Goal: Task Accomplishment & Management: Complete application form

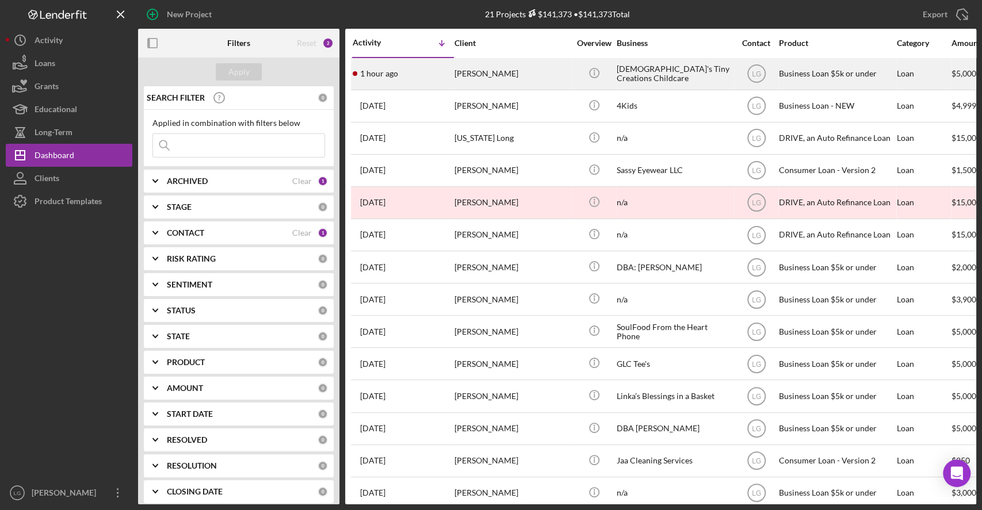
click at [540, 72] on div "[PERSON_NAME]" at bounding box center [512, 74] width 115 height 30
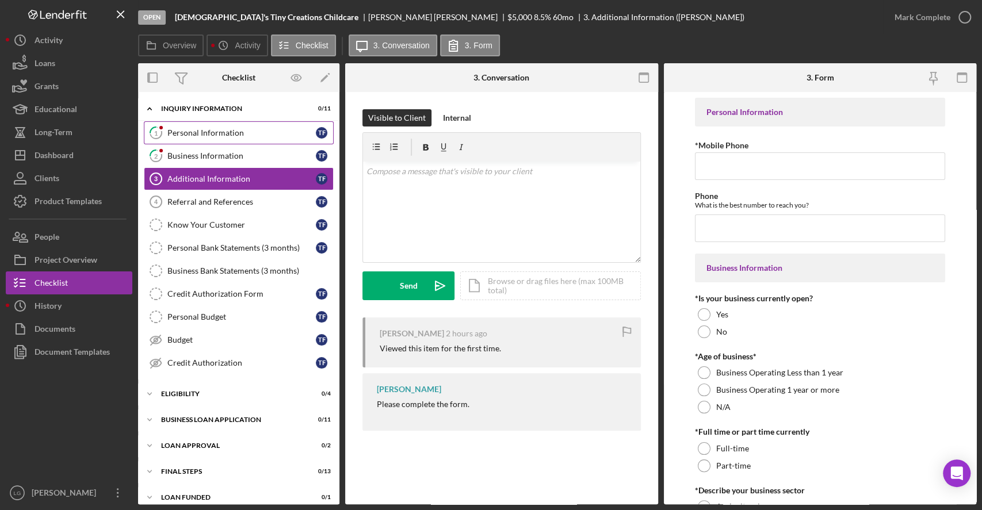
click at [291, 128] on div "Personal Information" at bounding box center [241, 132] width 148 height 9
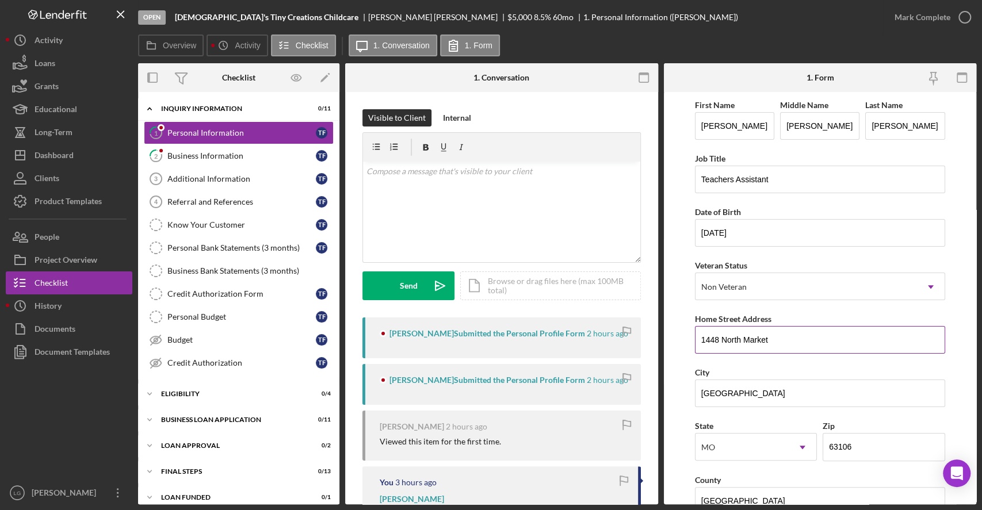
scroll to position [354, 0]
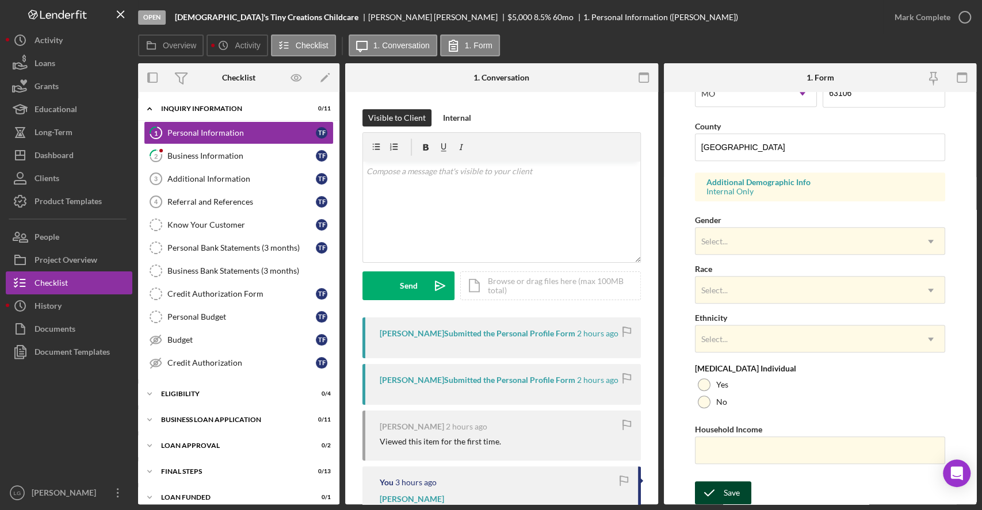
click at [725, 482] on div "Save" at bounding box center [732, 493] width 16 height 23
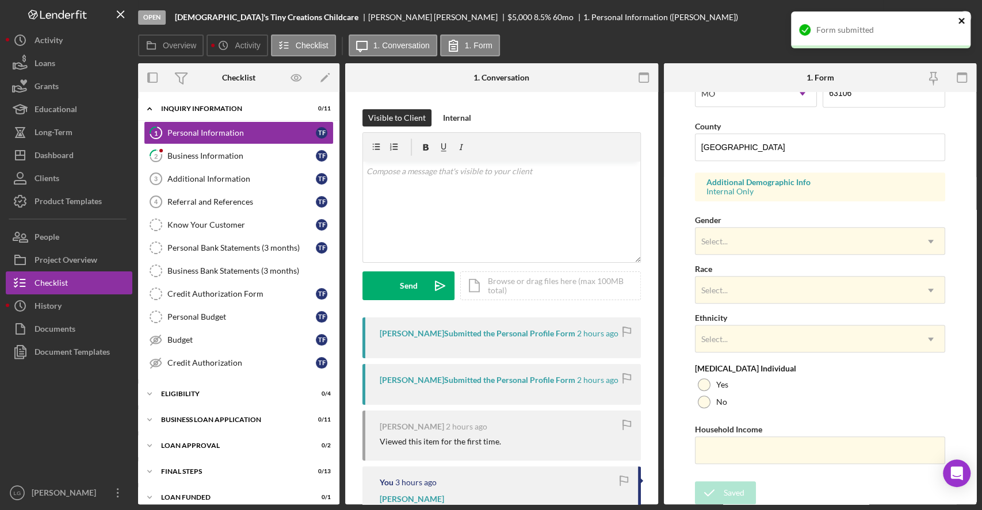
click at [960, 21] on icon "close" at bounding box center [962, 20] width 8 height 9
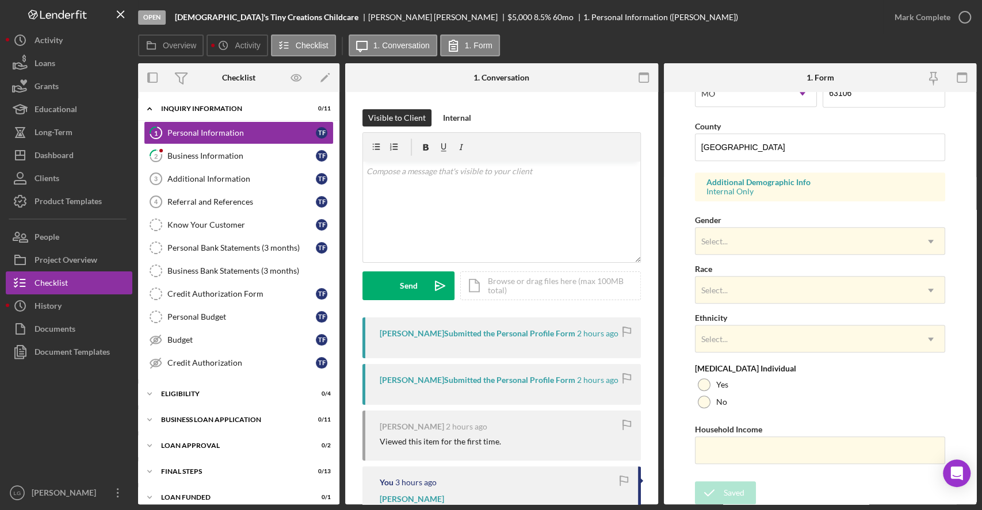
click at [0, 0] on icon "button" at bounding box center [0, 0] width 0 height 0
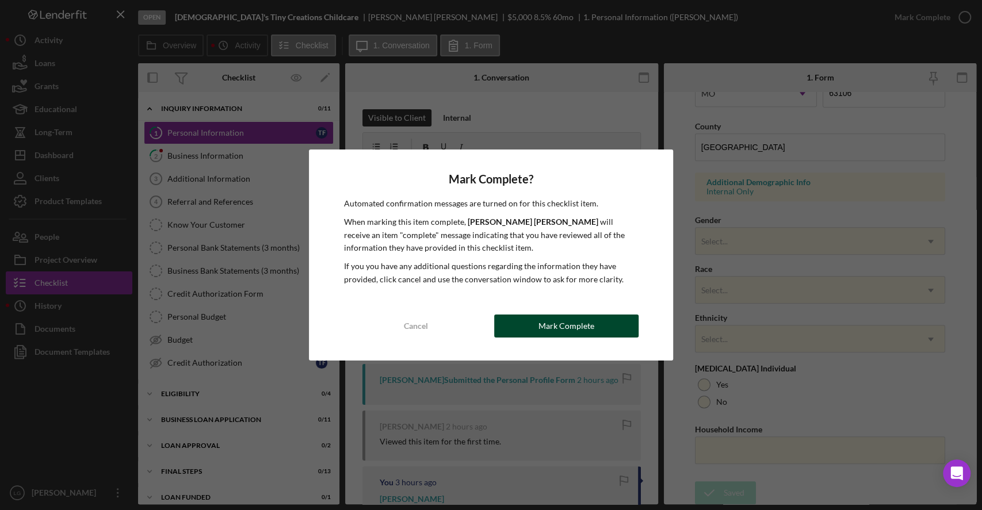
click at [632, 331] on button "Mark Complete" at bounding box center [566, 326] width 144 height 23
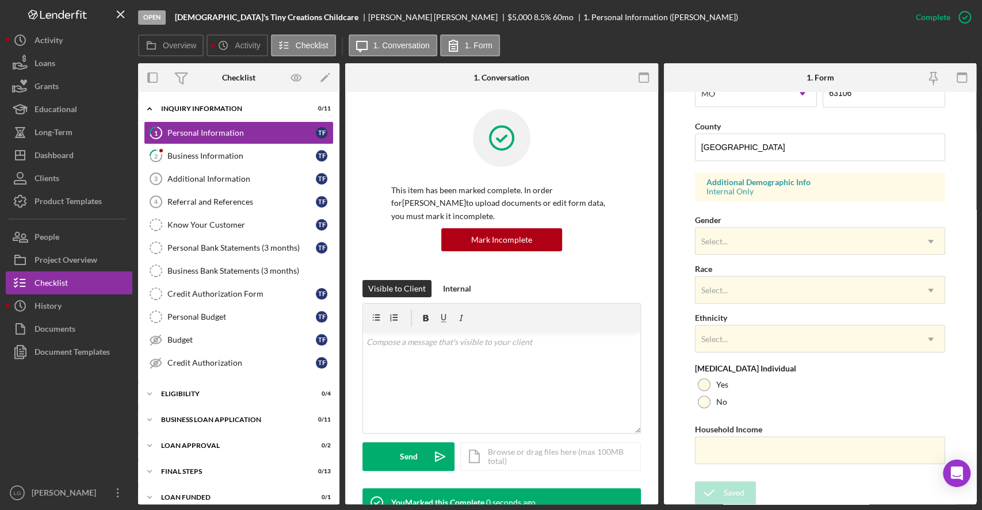
scroll to position [124, 0]
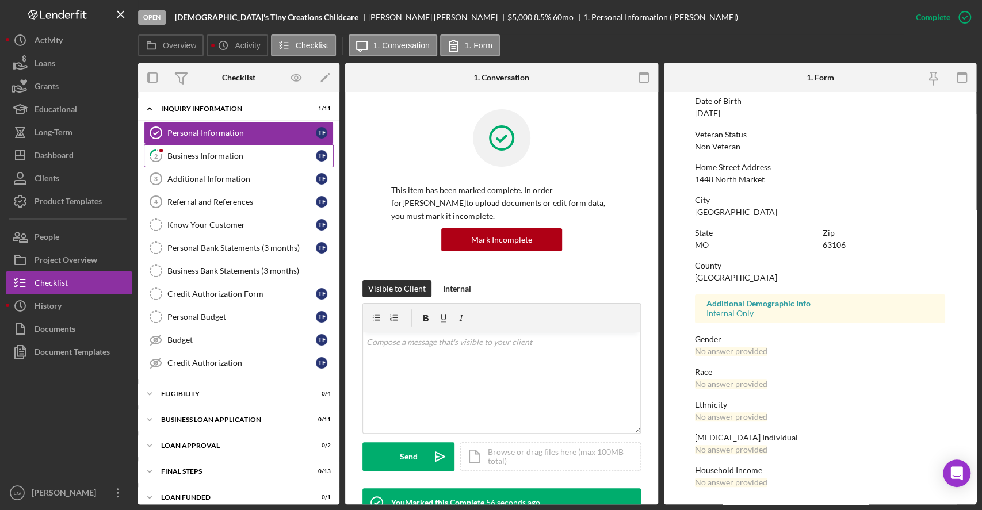
click at [183, 157] on div "Business Information" at bounding box center [241, 155] width 148 height 9
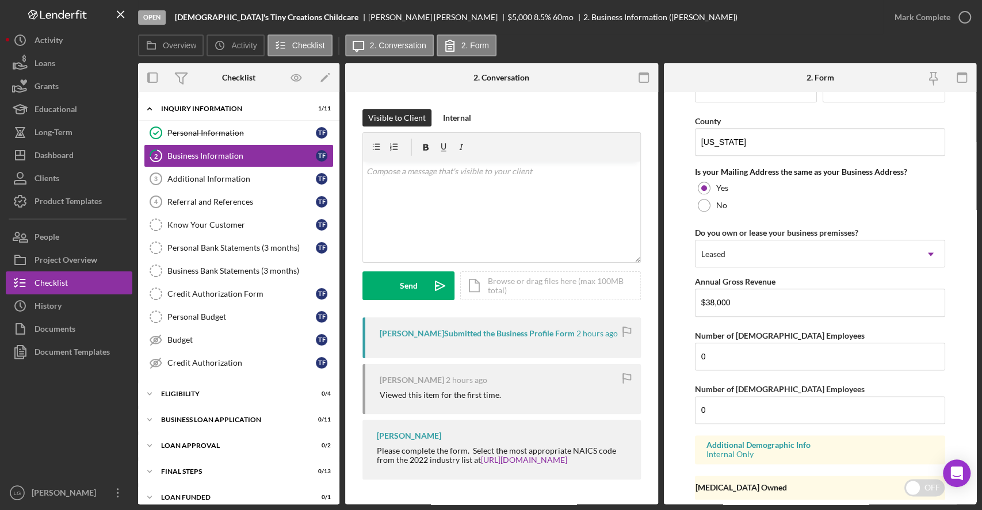
scroll to position [862, 0]
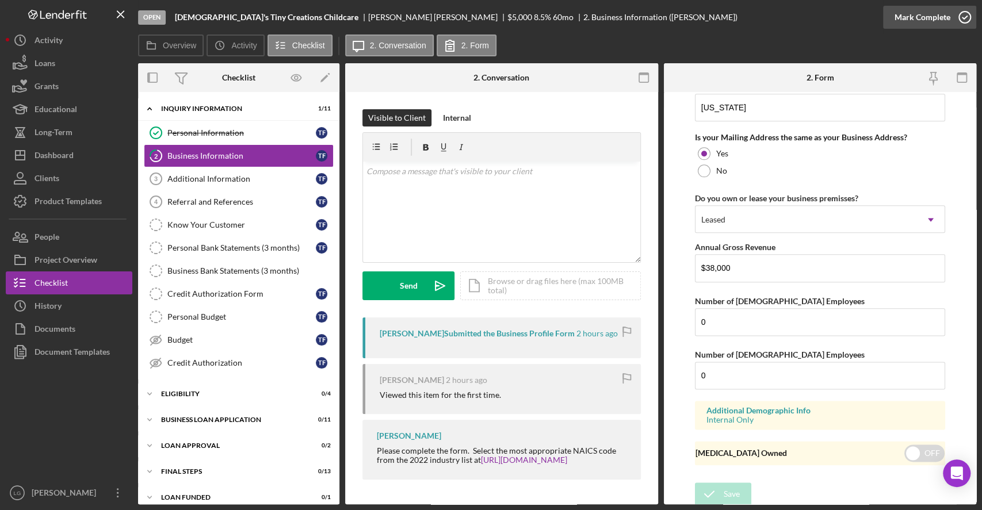
click at [924, 16] on div "Mark Complete" at bounding box center [923, 17] width 56 height 23
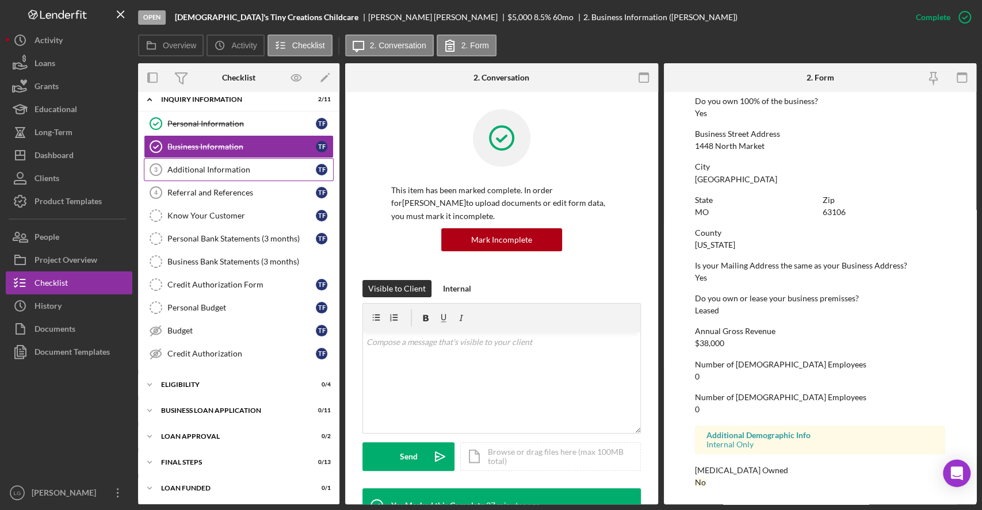
scroll to position [0, 0]
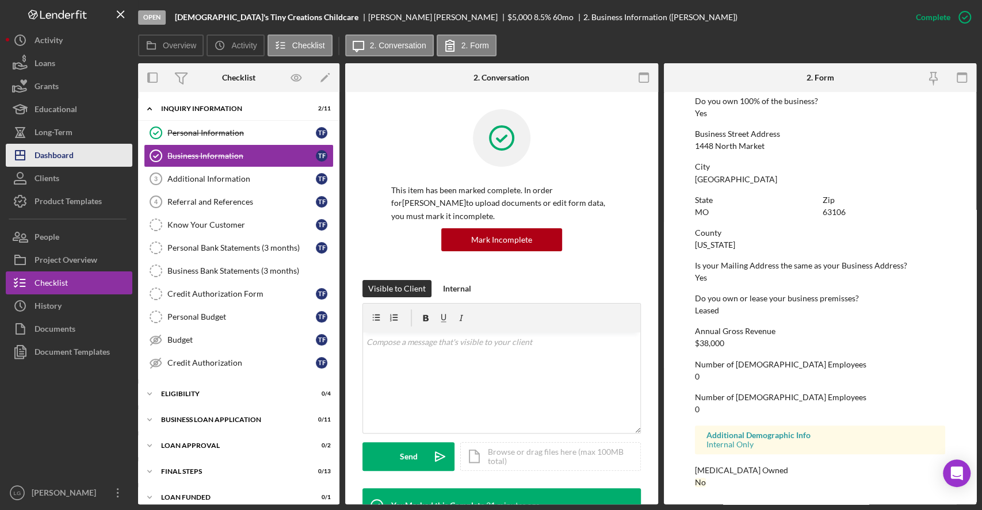
click at [24, 161] on icon "Icon/Dashboard" at bounding box center [20, 155] width 29 height 29
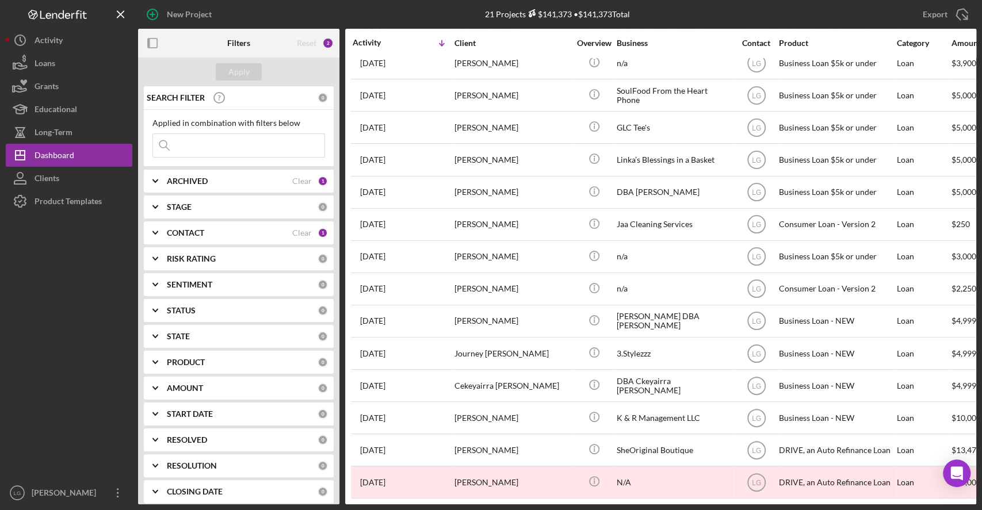
scroll to position [237, 0]
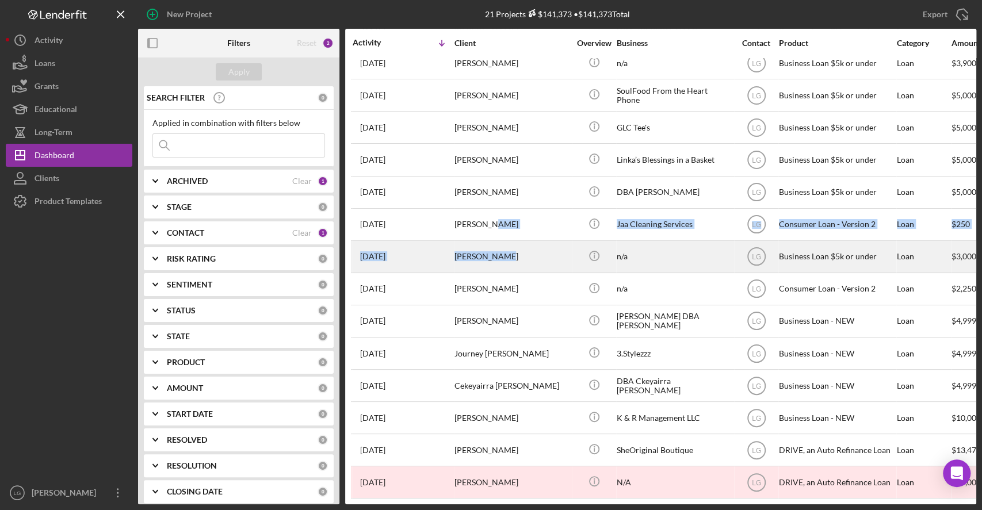
drag, startPoint x: 515, startPoint y: 232, endPoint x: 512, endPoint y: 247, distance: 14.7
click at [512, 247] on div "[PERSON_NAME]" at bounding box center [512, 257] width 115 height 30
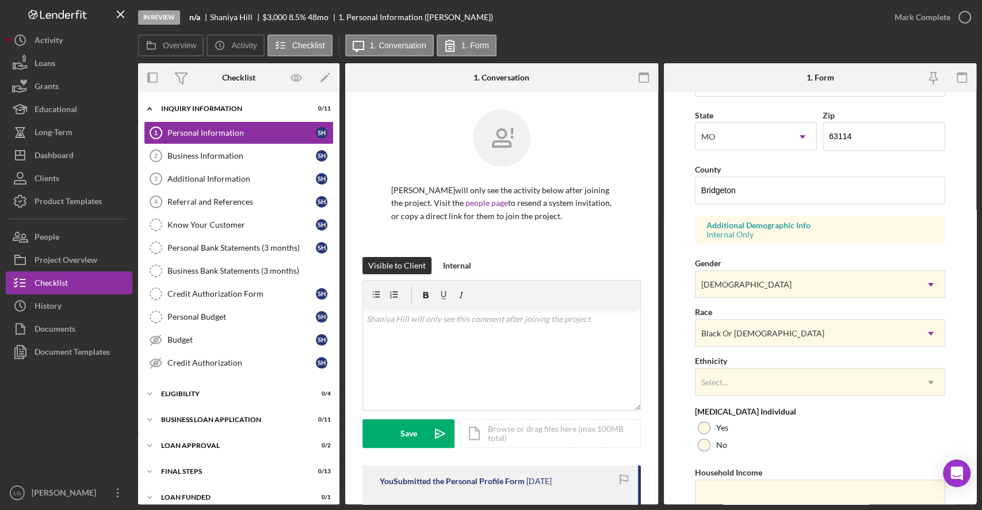
scroll to position [354, 0]
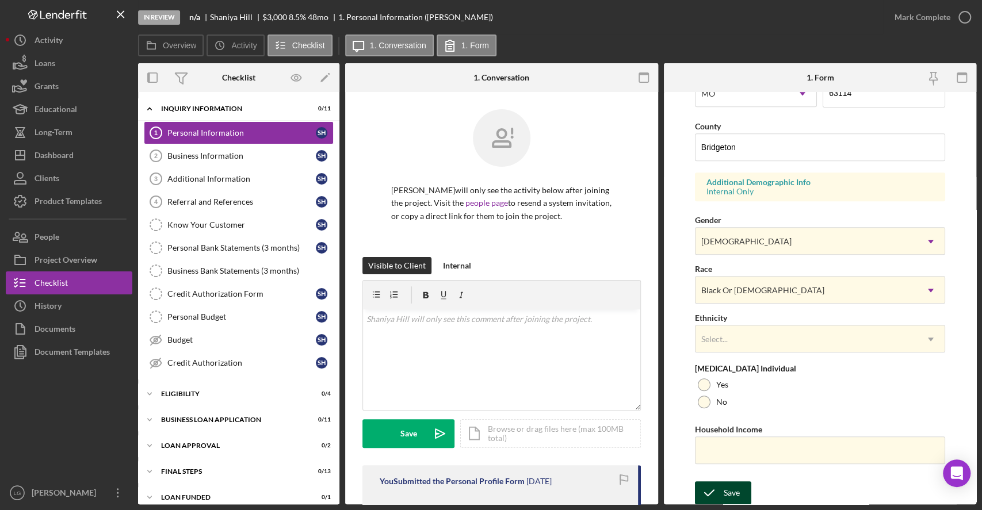
click at [743, 482] on button "Save" at bounding box center [723, 493] width 56 height 23
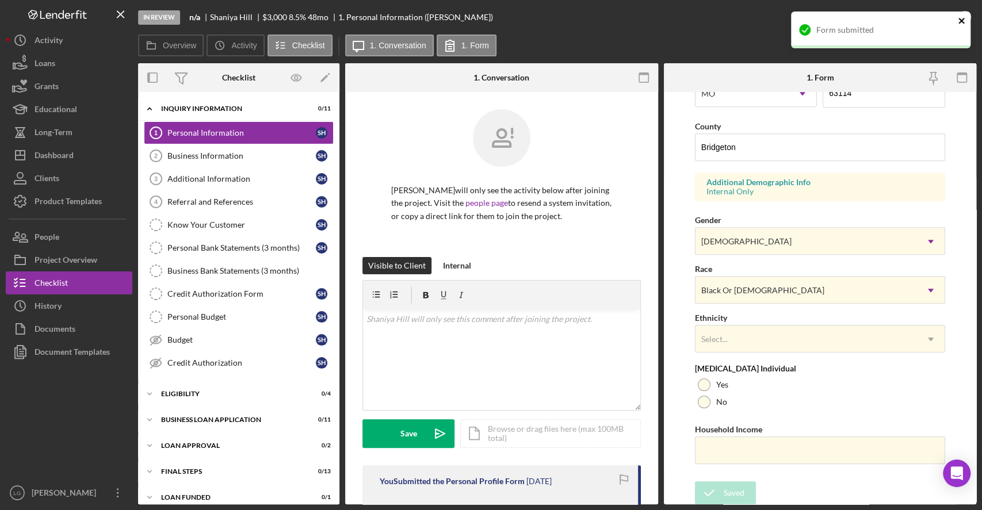
click at [959, 20] on icon "close" at bounding box center [962, 20] width 8 height 9
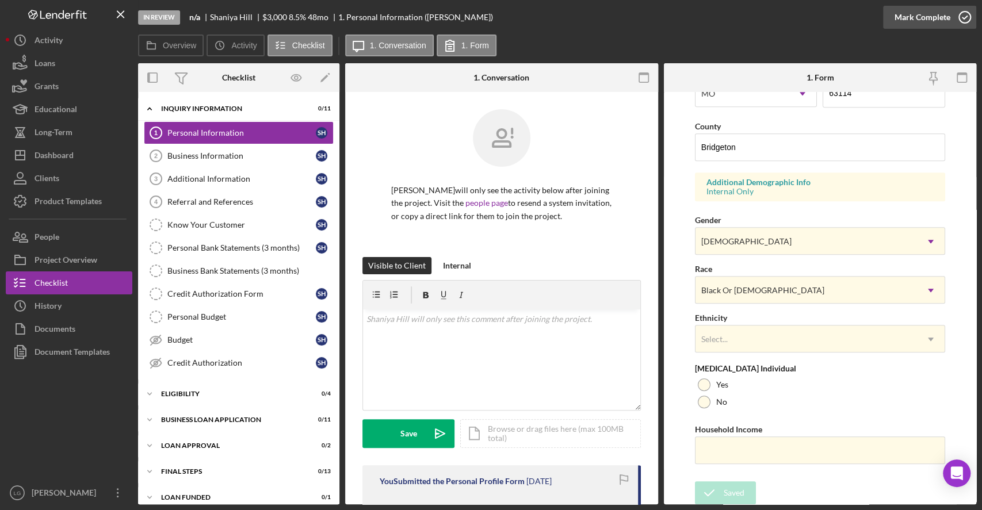
click at [929, 22] on div "Mark Complete" at bounding box center [923, 17] width 56 height 23
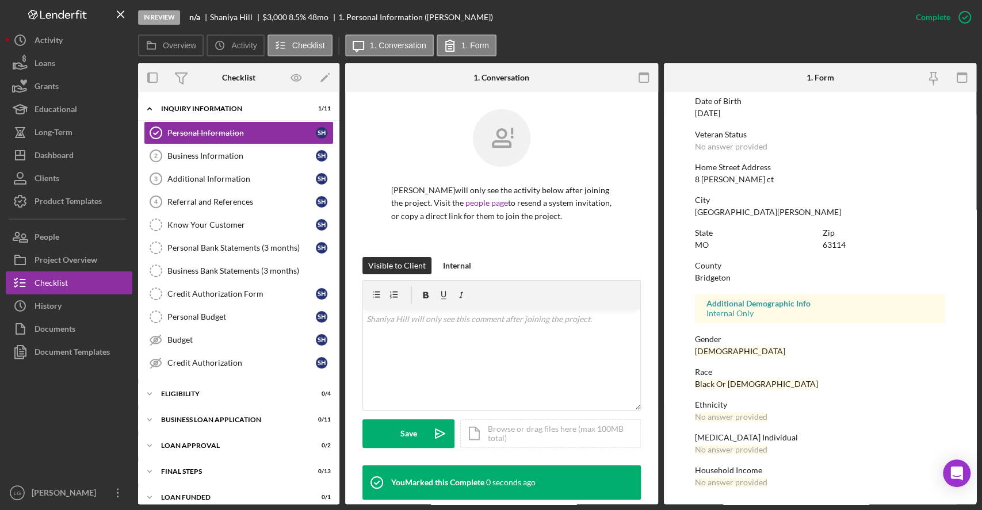
scroll to position [124, 0]
click at [212, 154] on div "Business Information" at bounding box center [241, 155] width 148 height 9
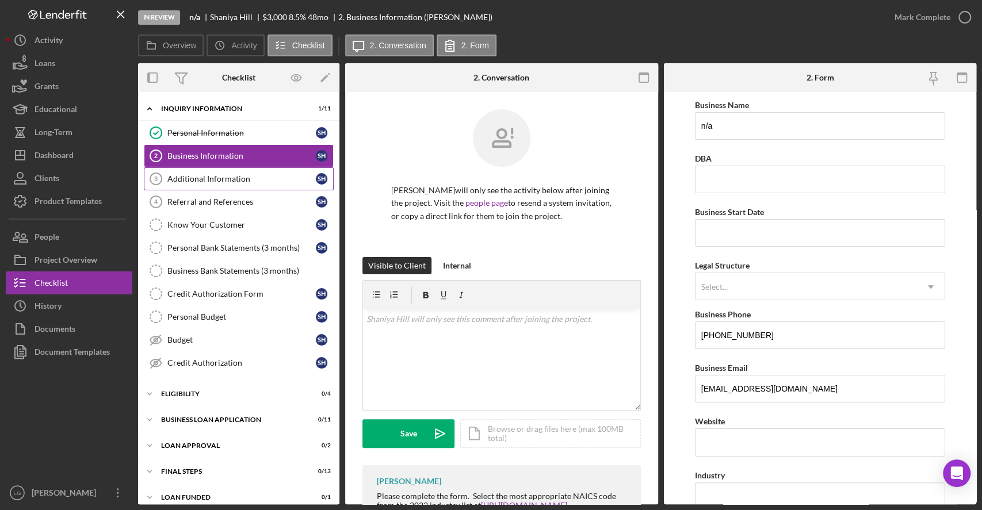
click at [251, 180] on div "Additional Information" at bounding box center [241, 178] width 148 height 9
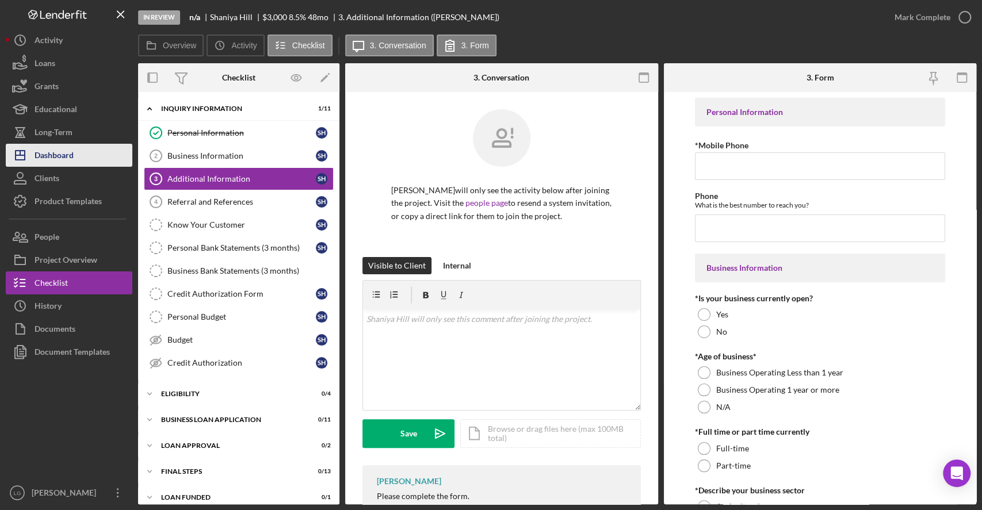
click at [75, 149] on button "Icon/Dashboard Dashboard" at bounding box center [69, 155] width 127 height 23
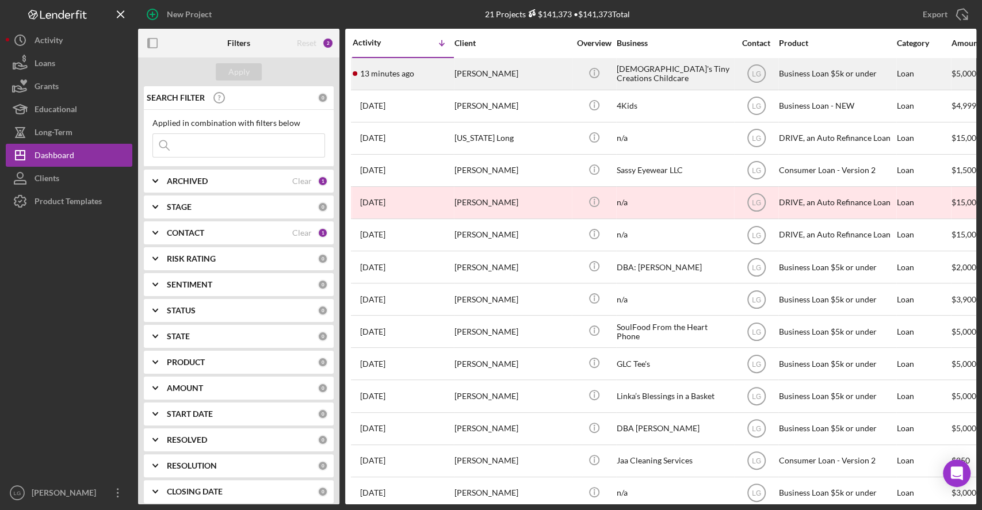
click at [490, 71] on div "[PERSON_NAME]" at bounding box center [512, 74] width 115 height 30
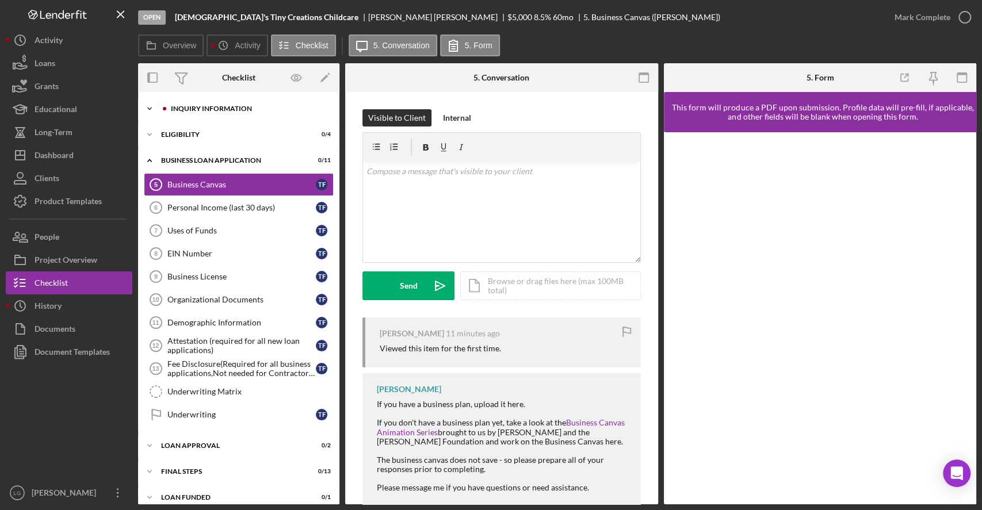
click at [249, 107] on div "INQUIRY INFORMATION" at bounding box center [248, 108] width 154 height 7
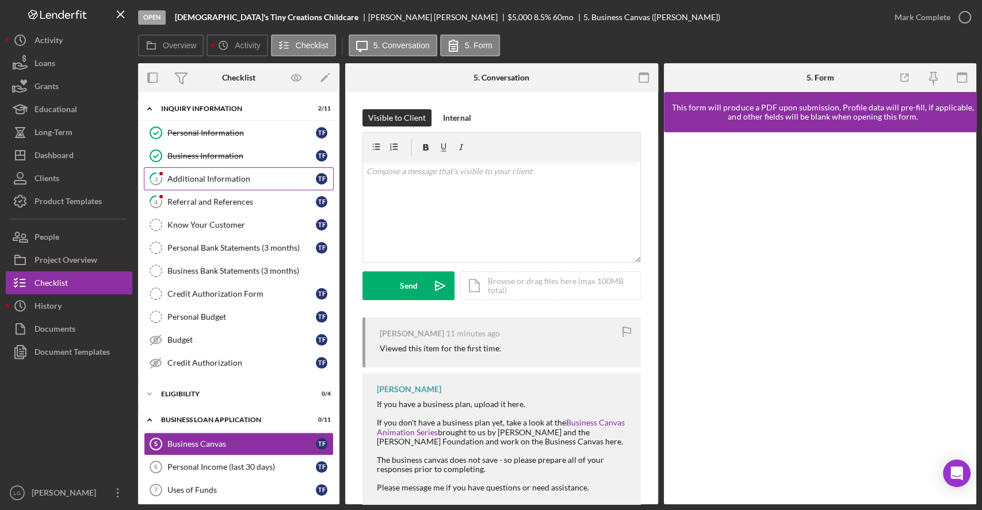
click at [243, 177] on div "Additional Information" at bounding box center [241, 178] width 148 height 9
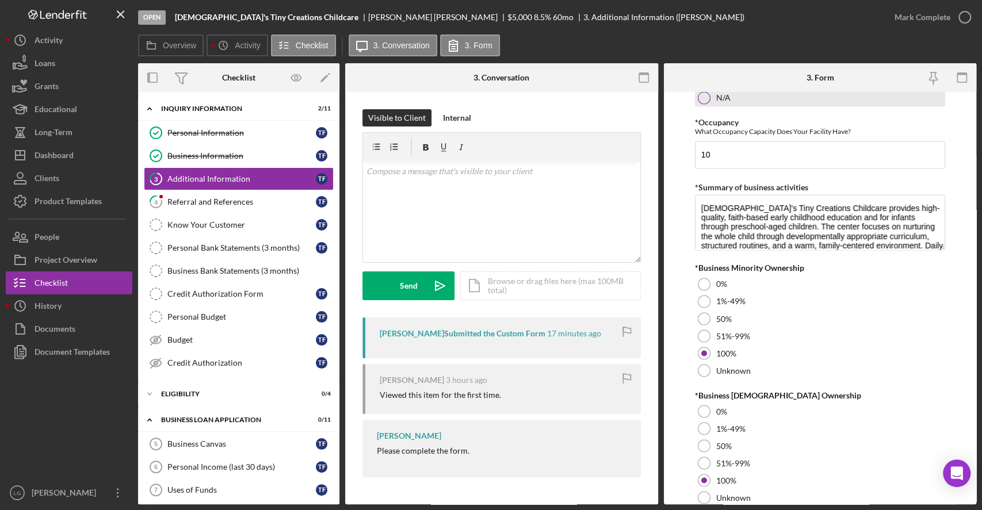
scroll to position [1294, 0]
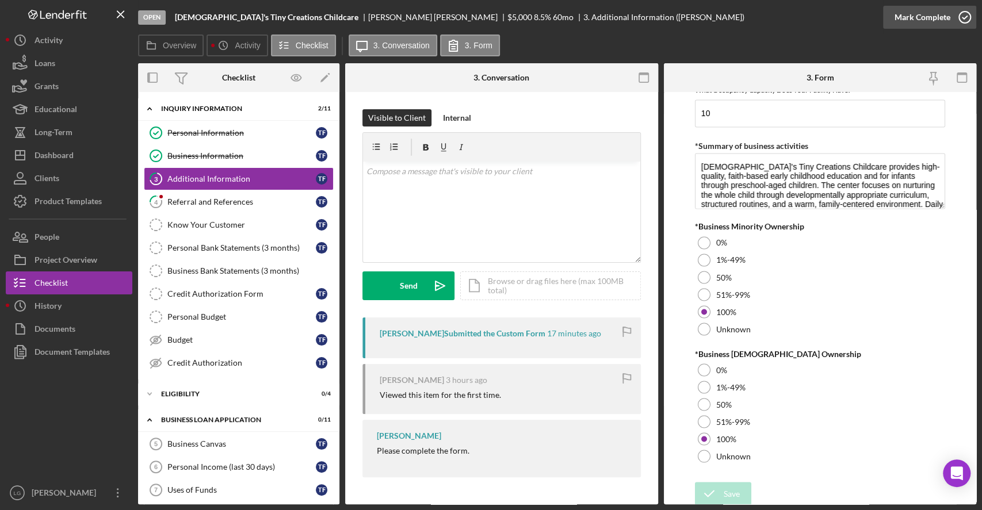
click at [910, 24] on div "Mark Complete" at bounding box center [923, 17] width 56 height 23
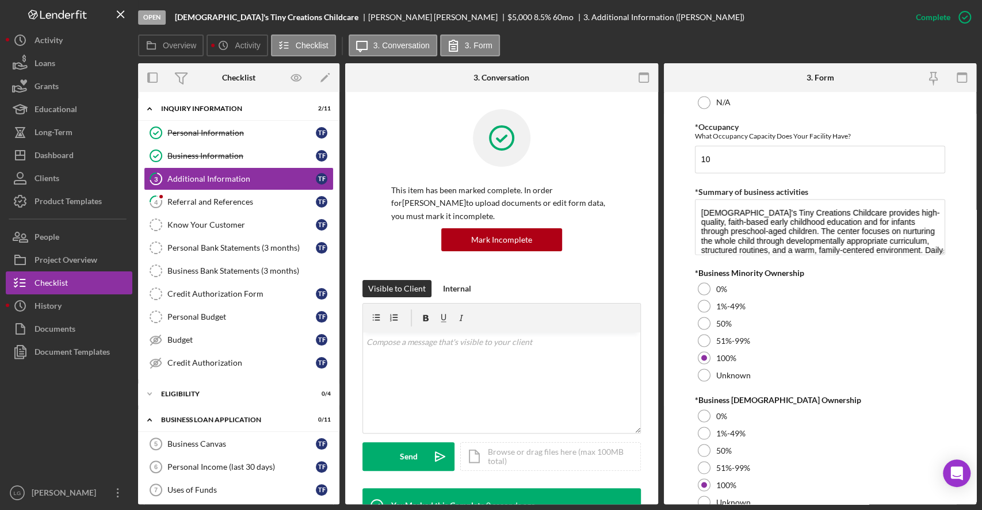
scroll to position [1340, 0]
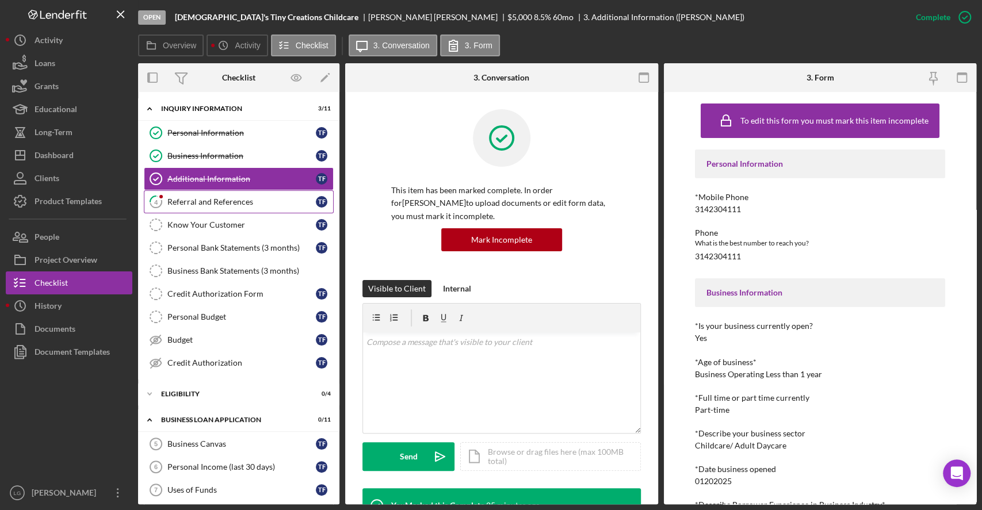
click at [217, 209] on link "4 Referral and References T F" at bounding box center [239, 201] width 190 height 23
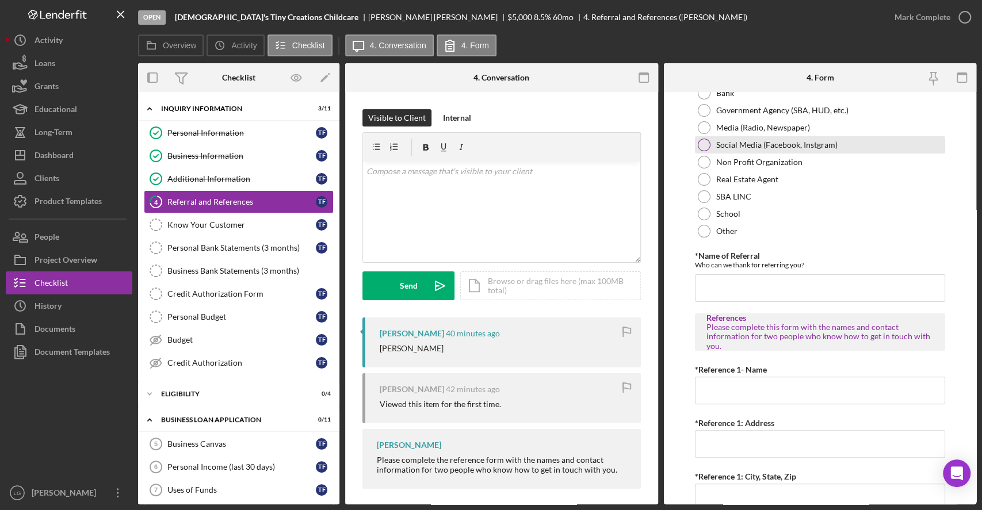
scroll to position [161, 0]
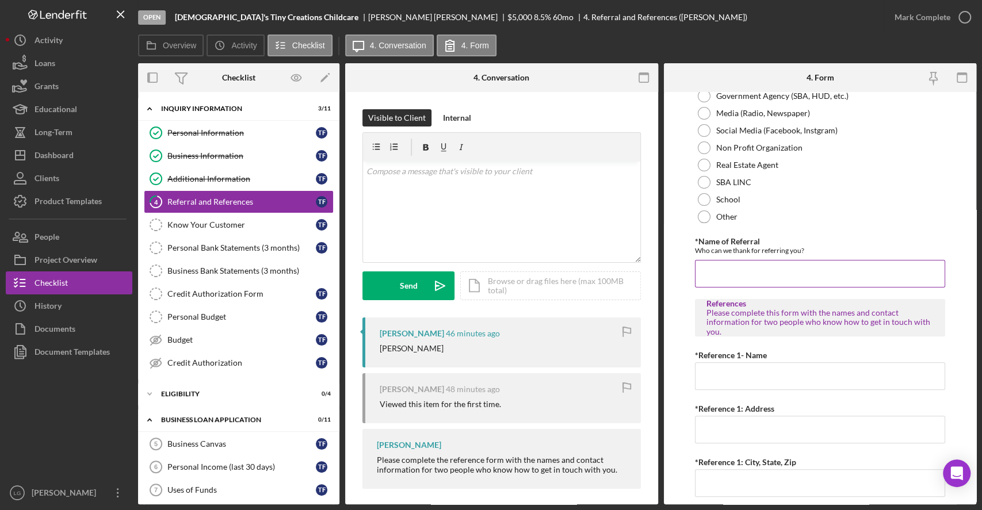
click at [746, 284] on input "*Name of Referral" at bounding box center [820, 274] width 250 height 28
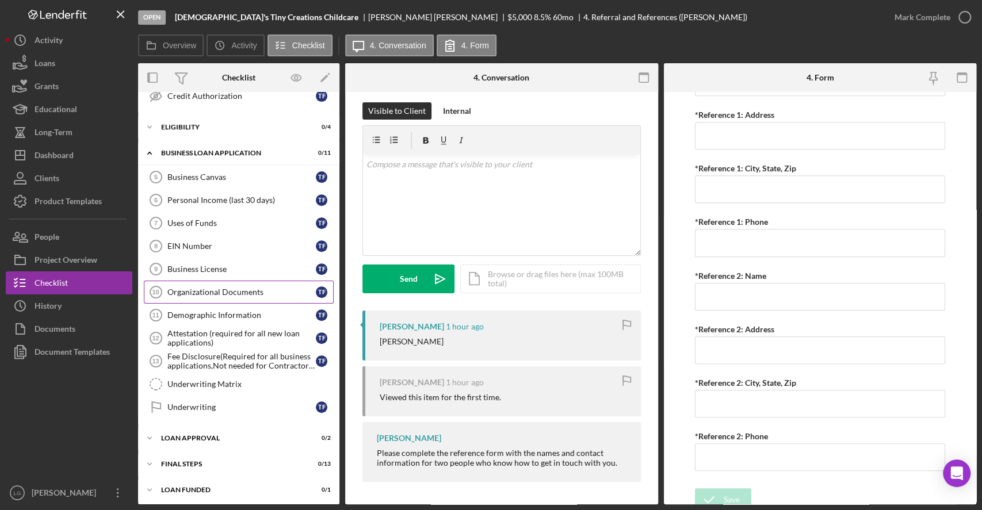
scroll to position [468, 0]
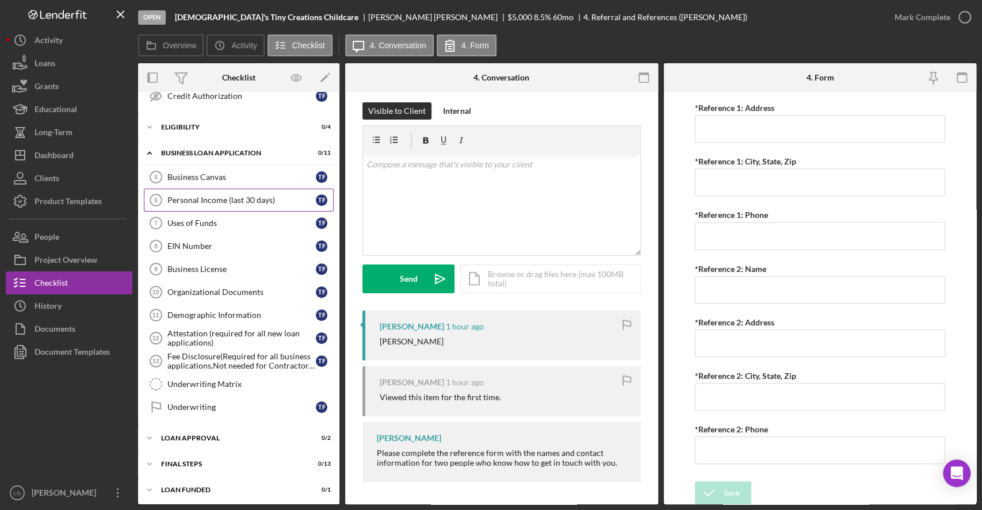
drag, startPoint x: 211, startPoint y: 278, endPoint x: 237, endPoint y: 196, distance: 86.8
click at [237, 196] on div "Personal Income (last 30 days)" at bounding box center [241, 200] width 148 height 9
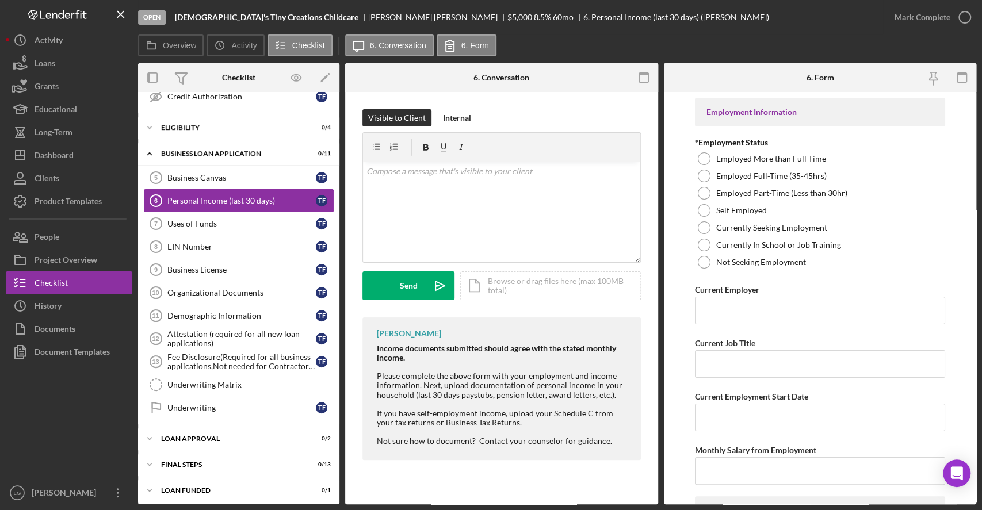
scroll to position [267, 0]
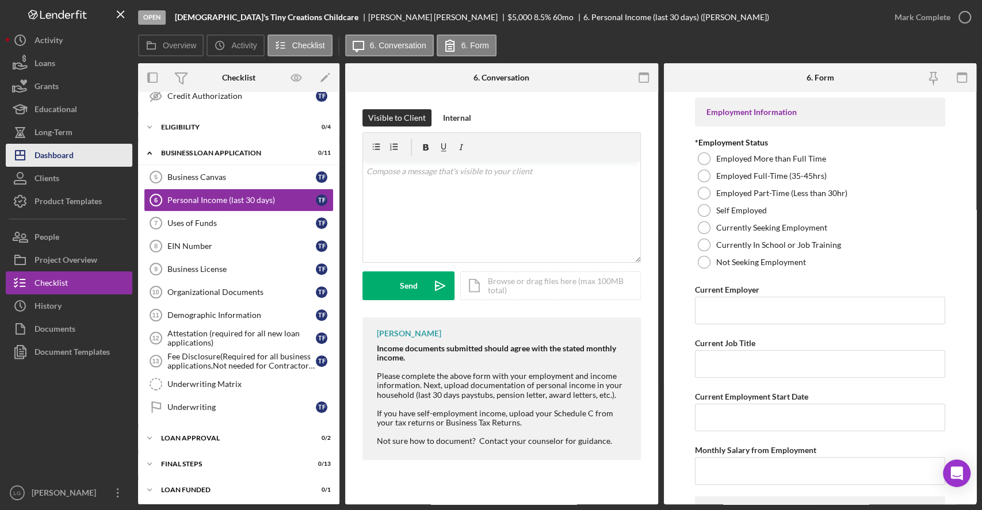
click at [80, 154] on button "Icon/Dashboard Dashboard" at bounding box center [69, 155] width 127 height 23
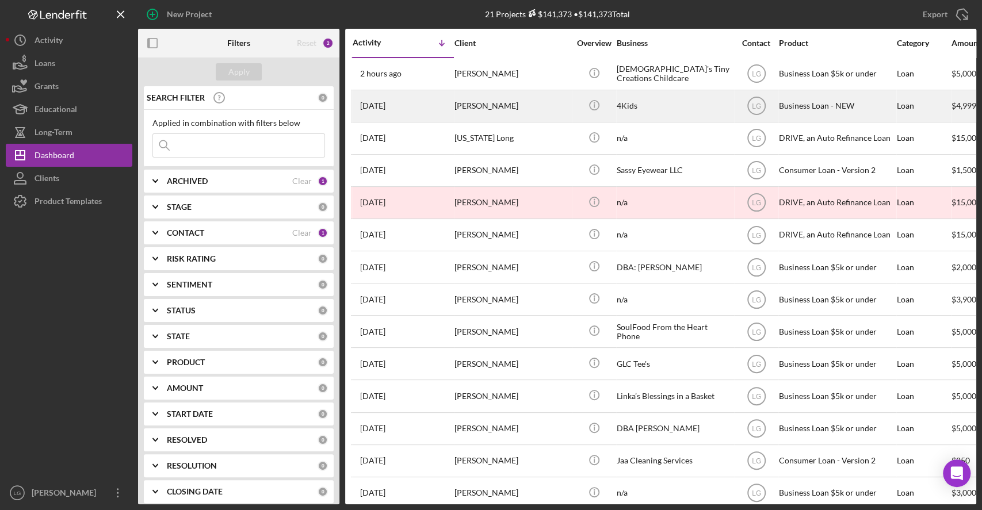
click at [621, 108] on div "4Kids" at bounding box center [674, 106] width 115 height 30
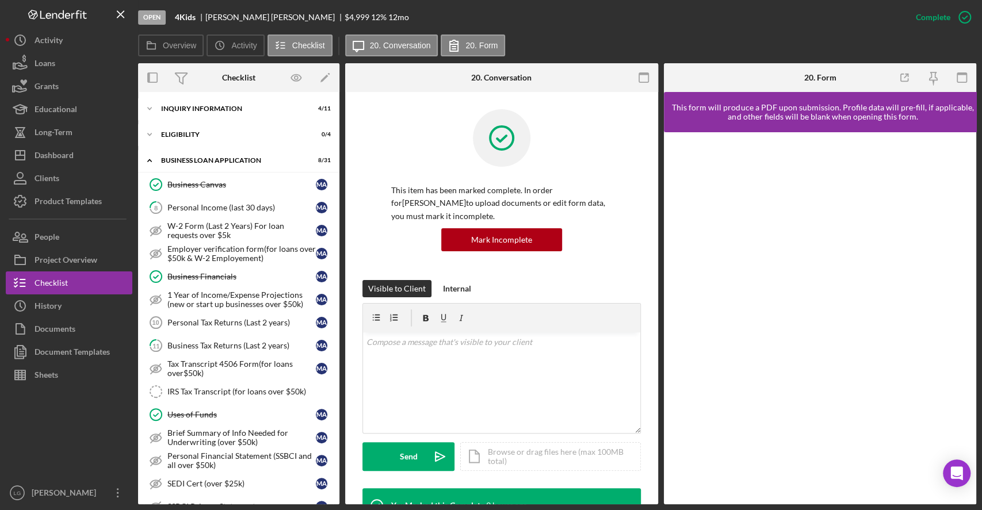
scroll to position [412, 0]
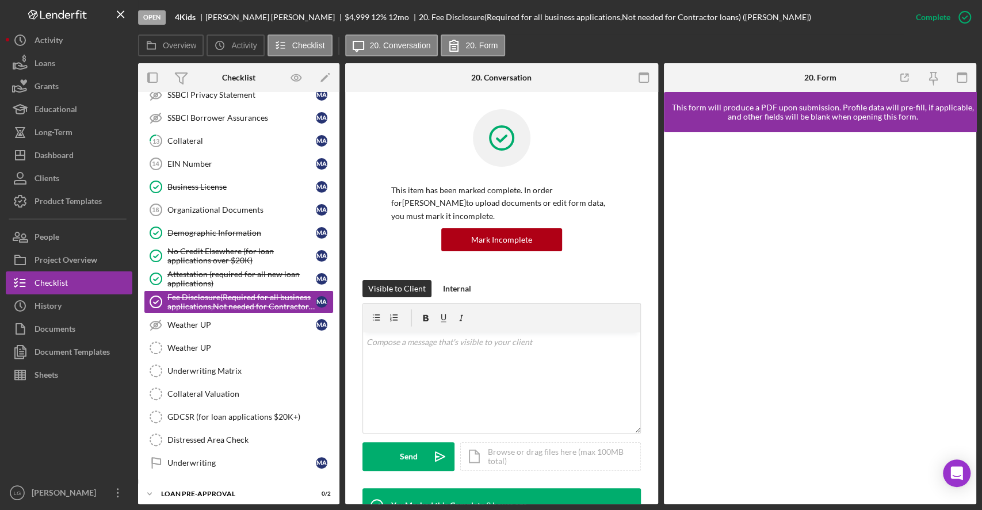
click at [467, 168] on div at bounding box center [501, 146] width 221 height 75
click at [75, 158] on button "Icon/Dashboard Dashboard" at bounding box center [69, 155] width 127 height 23
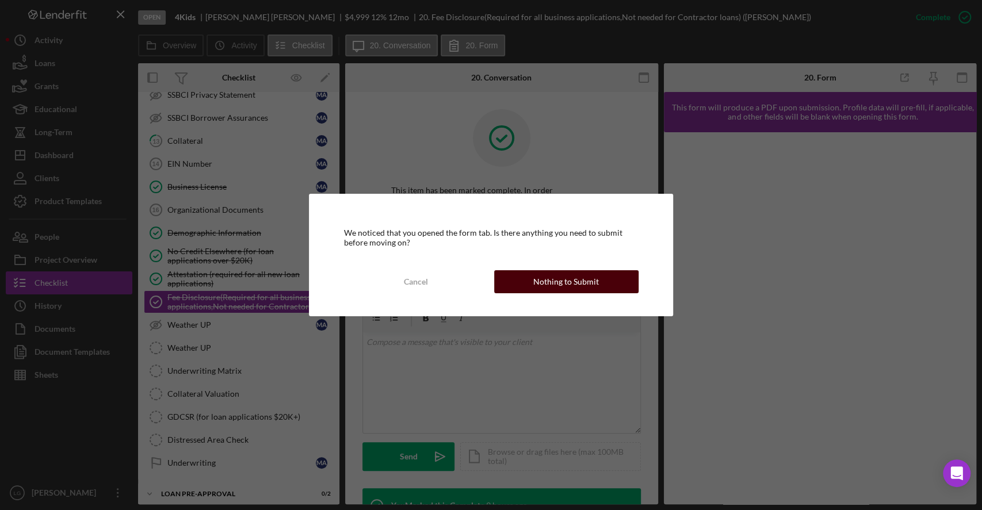
click at [556, 270] on div "Nothing to Submit" at bounding box center [566, 281] width 66 height 23
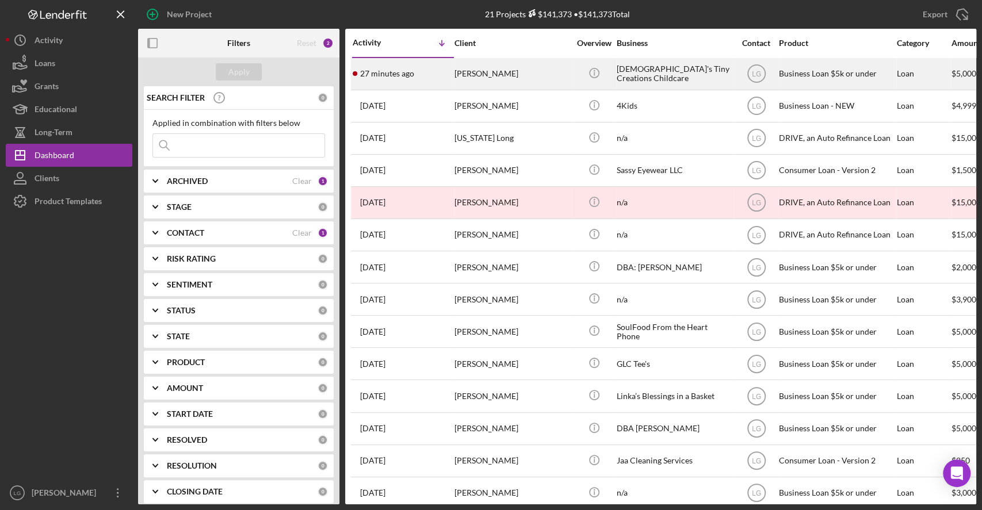
click at [447, 67] on div "27 minutes ago [PERSON_NAME]" at bounding box center [403, 74] width 101 height 30
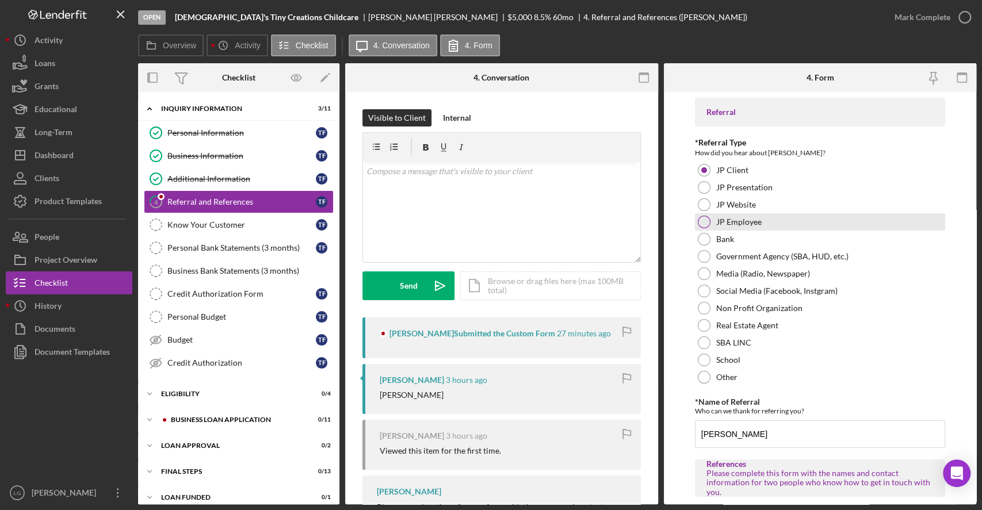
scroll to position [461, 0]
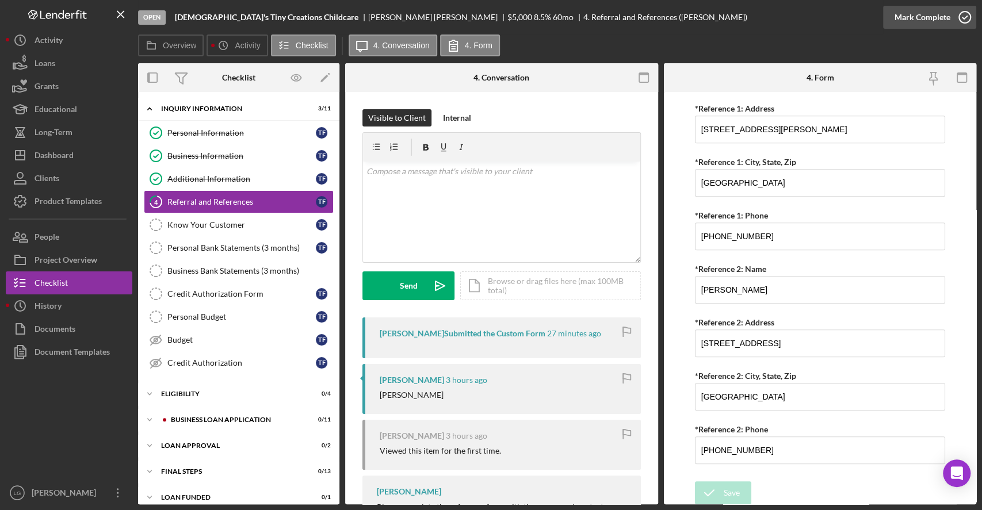
click at [948, 12] on div "Mark Complete" at bounding box center [923, 17] width 56 height 23
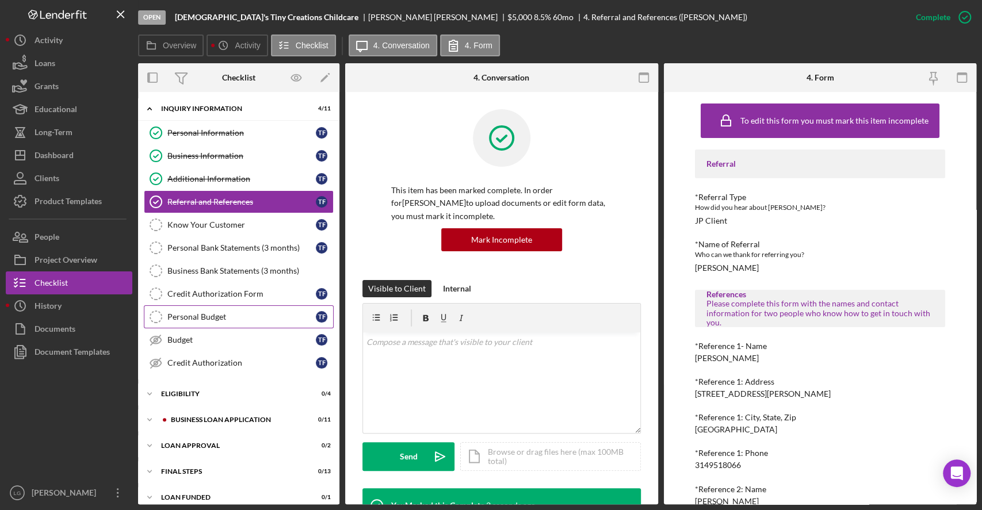
scroll to position [9, 0]
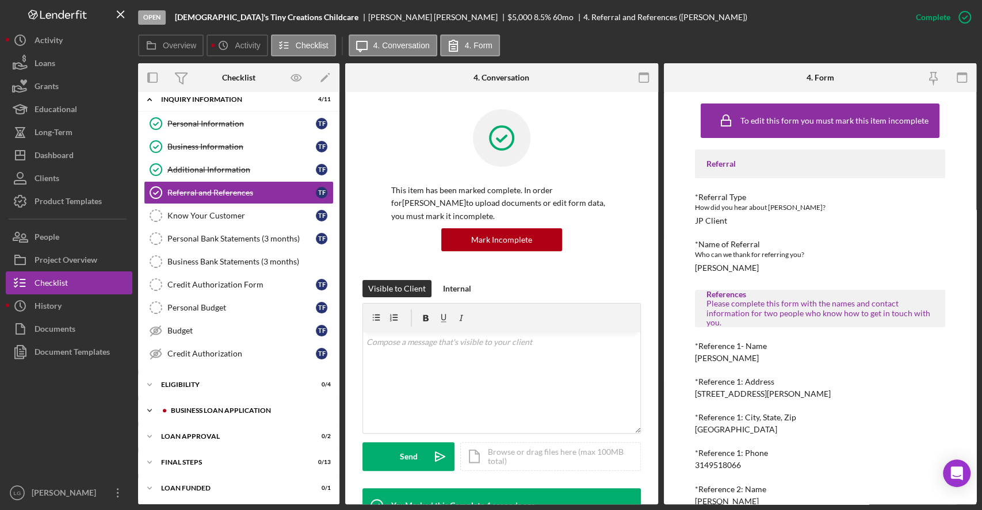
click at [232, 413] on div "Icon/Expander BUSINESS LOAN APPLICATION 0 / 11" at bounding box center [238, 410] width 201 height 23
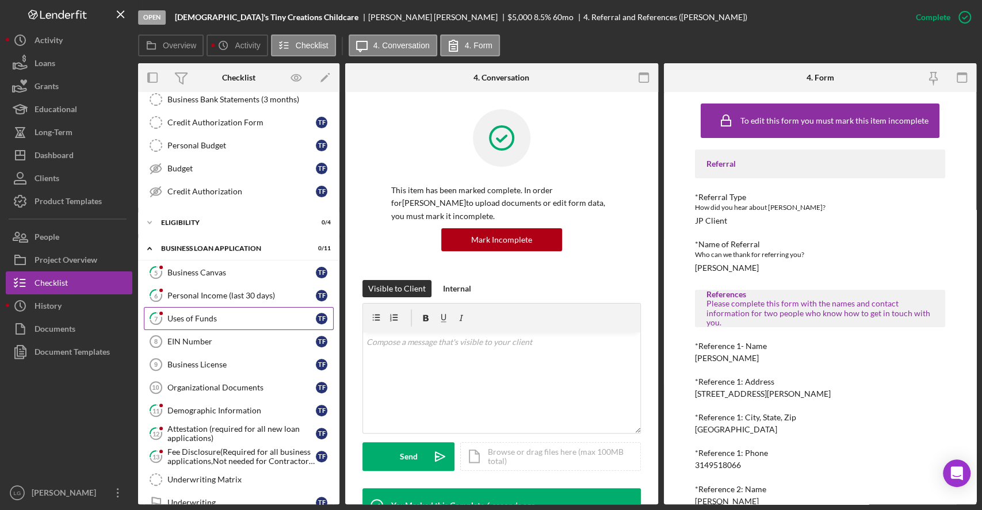
scroll to position [201, 0]
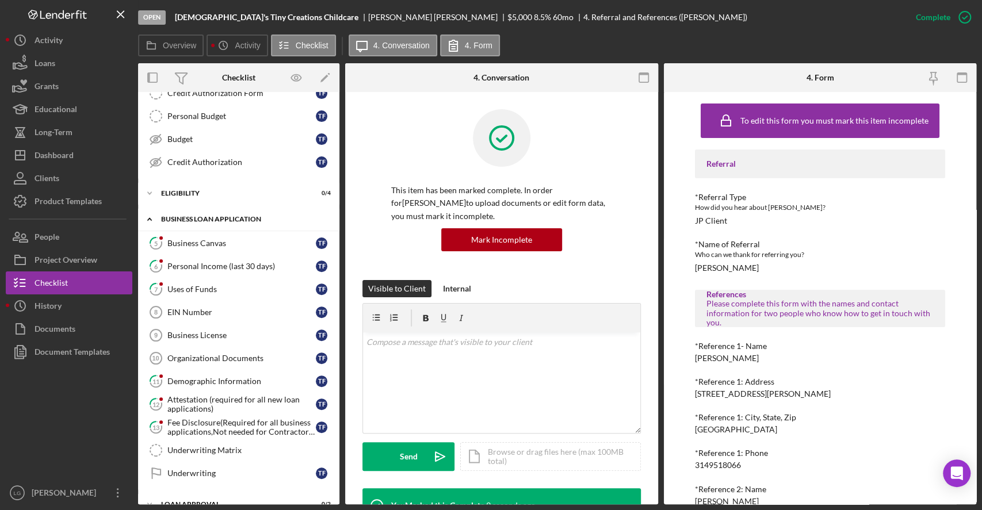
click at [180, 227] on div "Icon/Expander BUSINESS LOAN APPLICATION 0 / 11" at bounding box center [238, 220] width 201 height 24
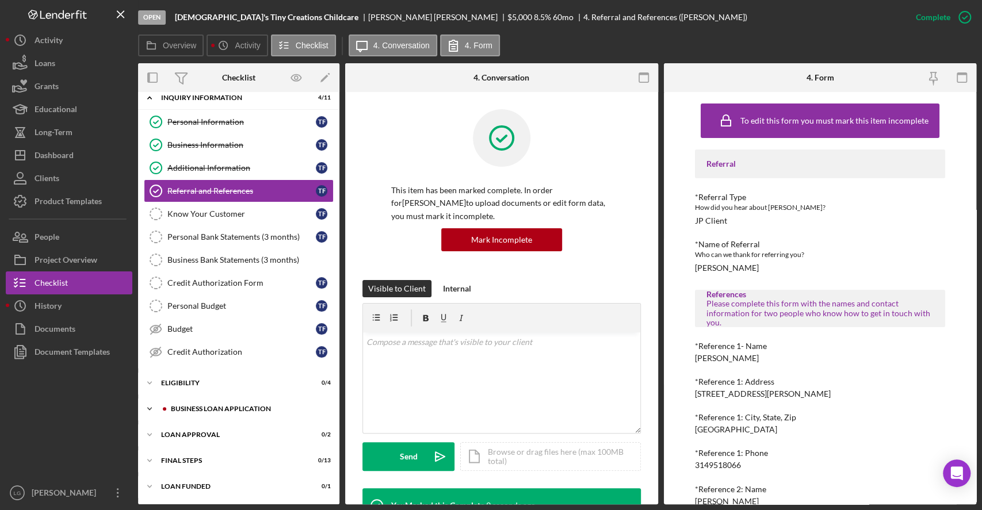
scroll to position [9, 0]
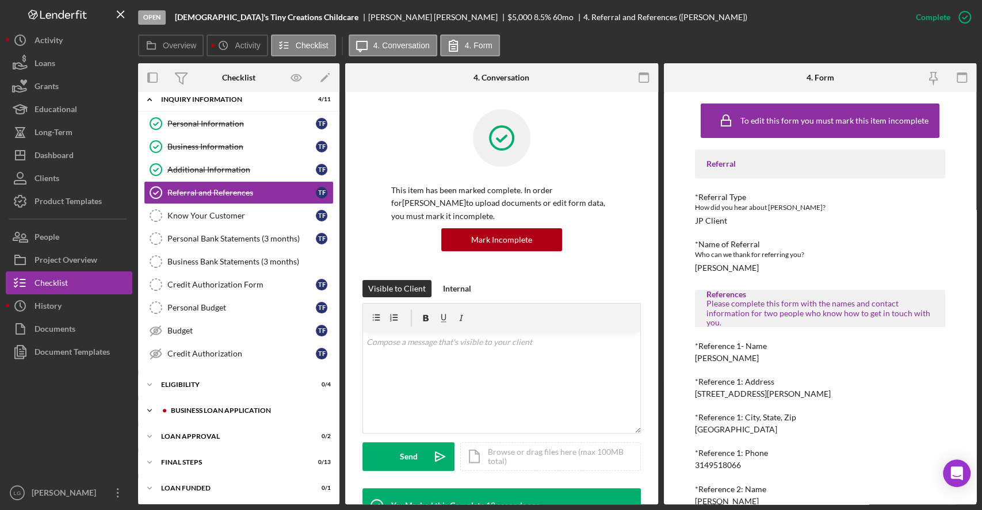
click at [193, 399] on div "Icon/Expander BUSINESS LOAN APPLICATION 0 / 11" at bounding box center [238, 410] width 201 height 23
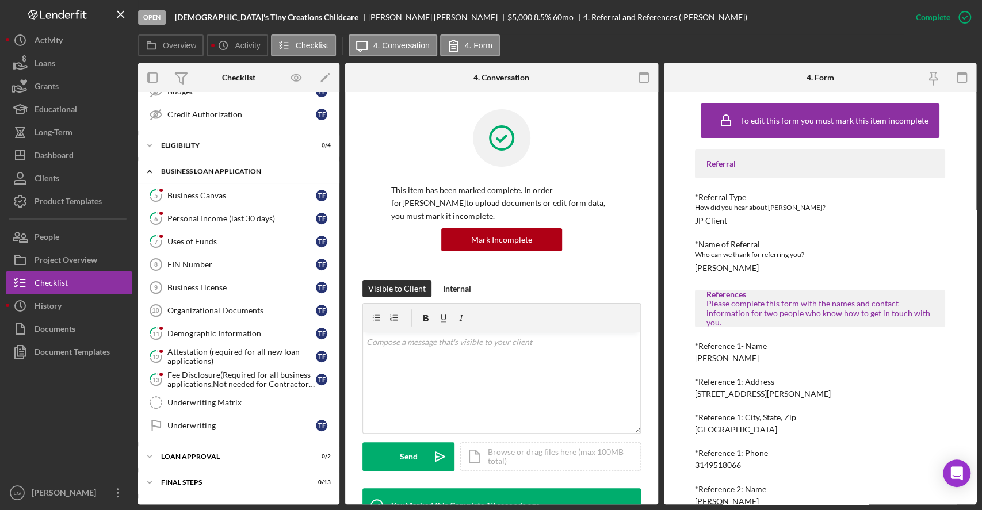
scroll to position [244, 0]
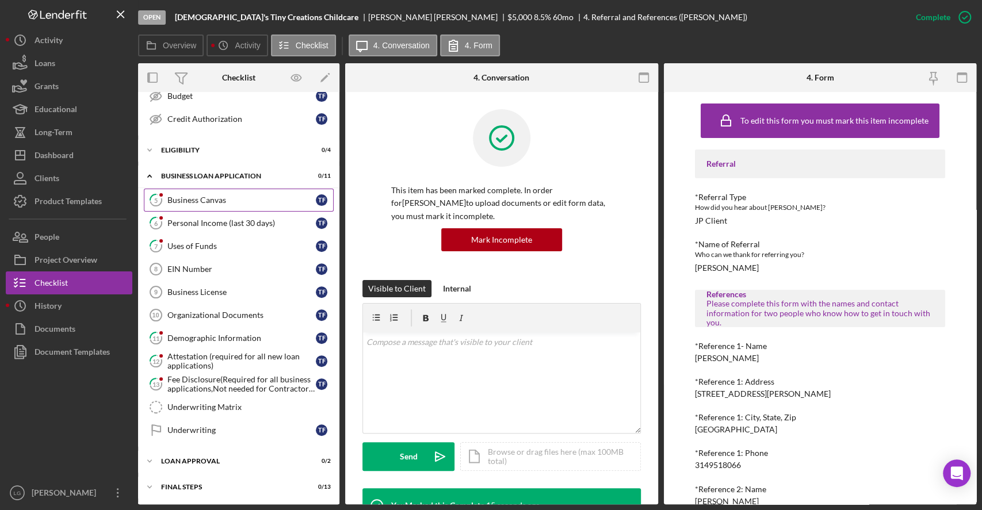
click at [177, 203] on link "5 Business Canvas T F" at bounding box center [239, 200] width 190 height 23
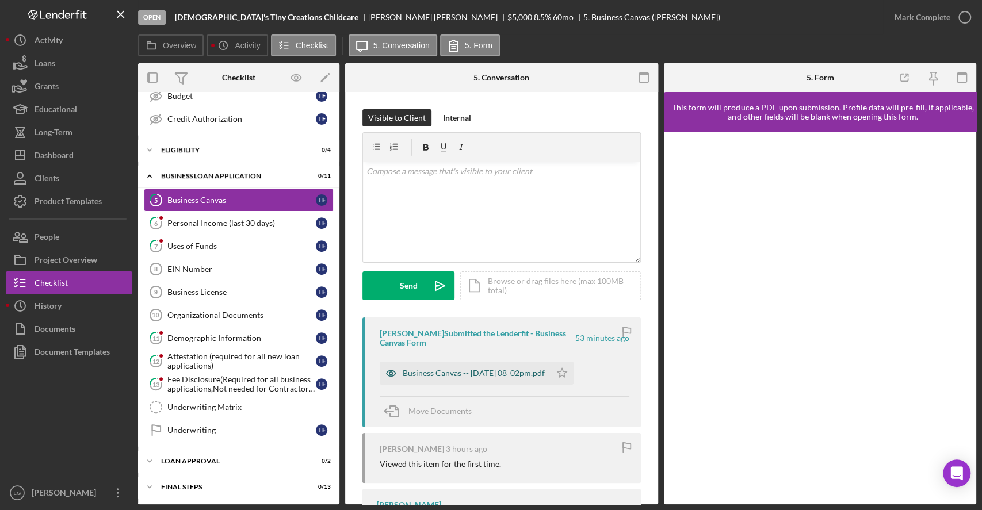
click at [544, 370] on div "Business Canvas -- [DATE] 08_02pm.pdf" at bounding box center [474, 373] width 142 height 9
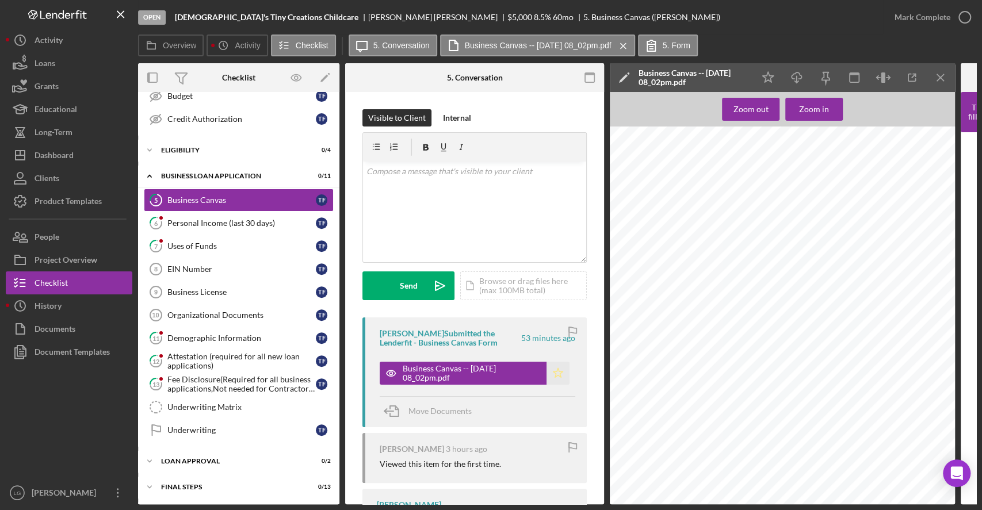
click at [547, 380] on icon "Icon/Star" at bounding box center [558, 373] width 23 height 23
click at [915, 9] on div "Mark Complete" at bounding box center [923, 17] width 56 height 23
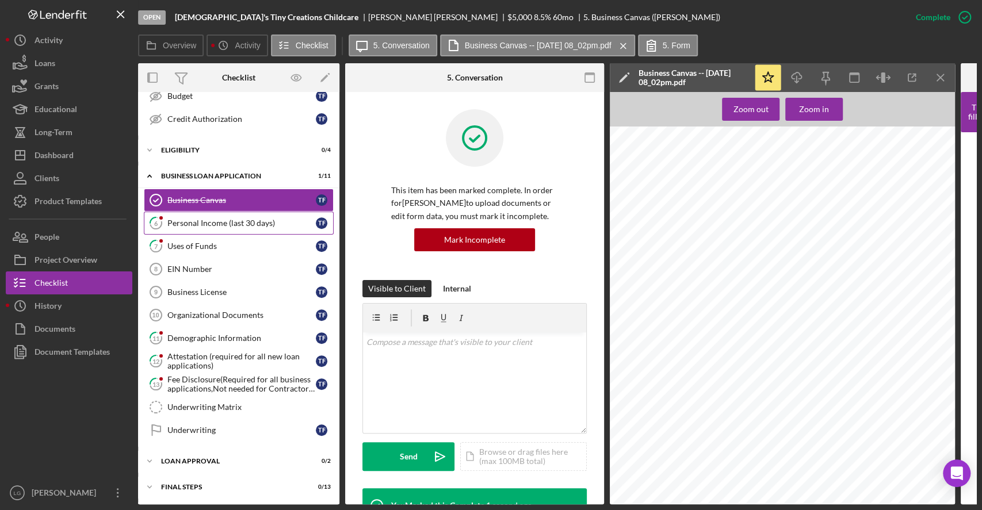
click at [261, 222] on div "Personal Income (last 30 days)" at bounding box center [241, 223] width 148 height 9
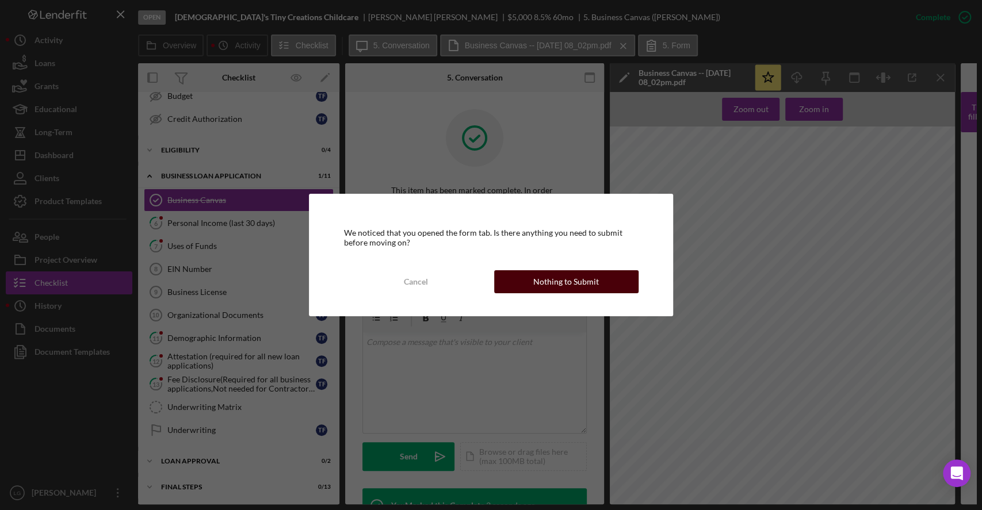
click at [534, 275] on button "Nothing to Submit" at bounding box center [566, 281] width 144 height 23
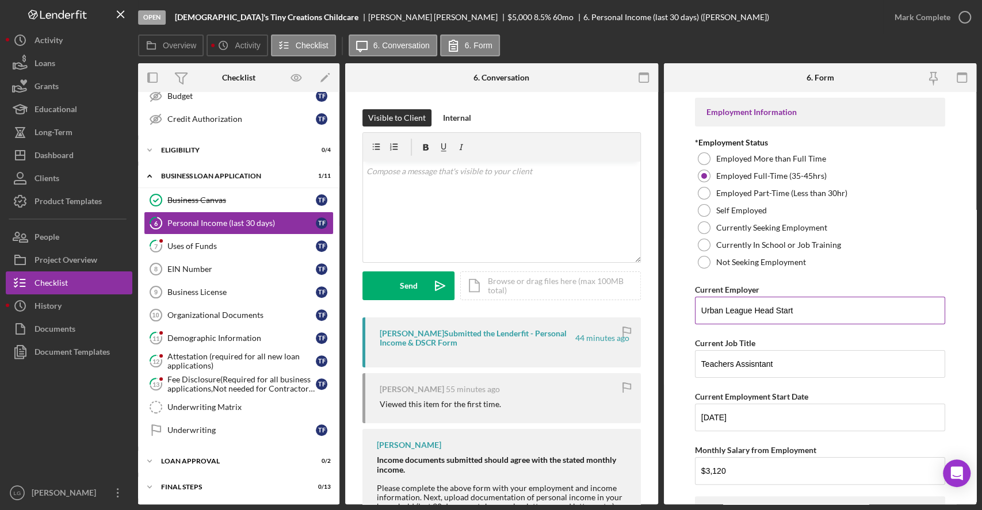
scroll to position [583, 0]
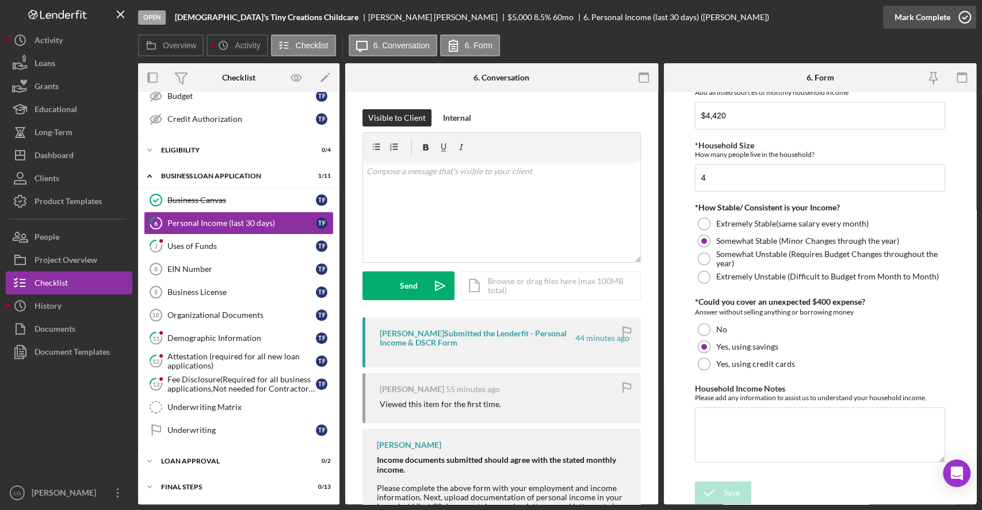
click at [923, 25] on div "Mark Complete" at bounding box center [923, 17] width 56 height 23
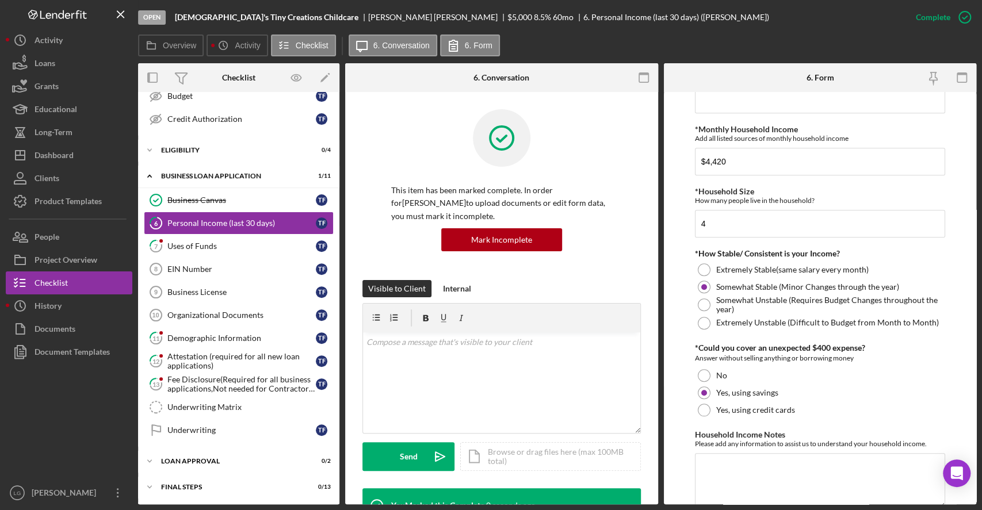
scroll to position [629, 0]
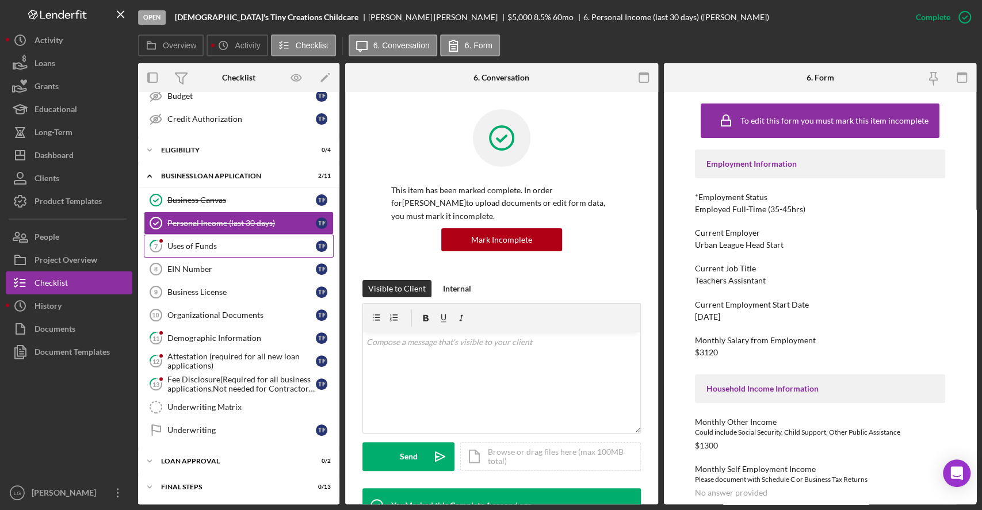
click at [214, 242] on div "Uses of Funds" at bounding box center [241, 246] width 148 height 9
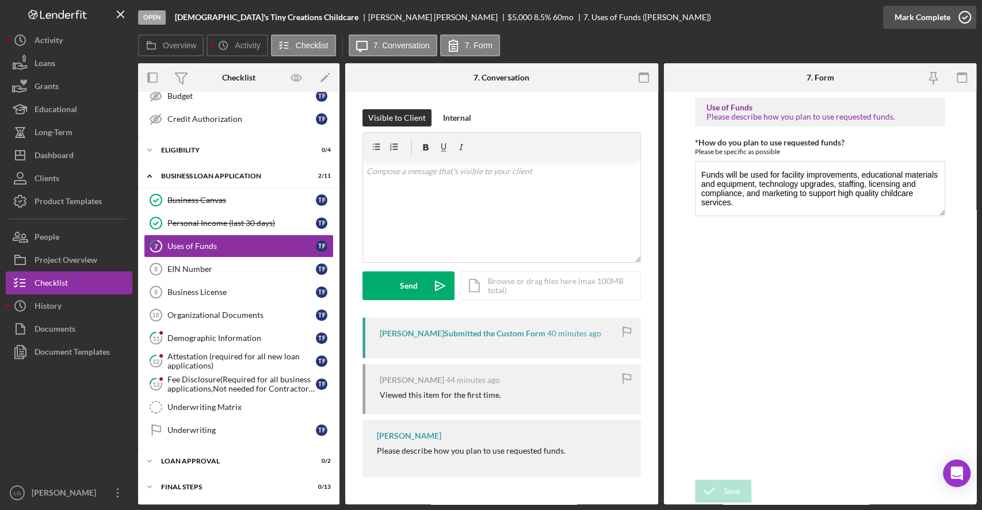
click at [896, 22] on div "Mark Complete" at bounding box center [923, 17] width 56 height 23
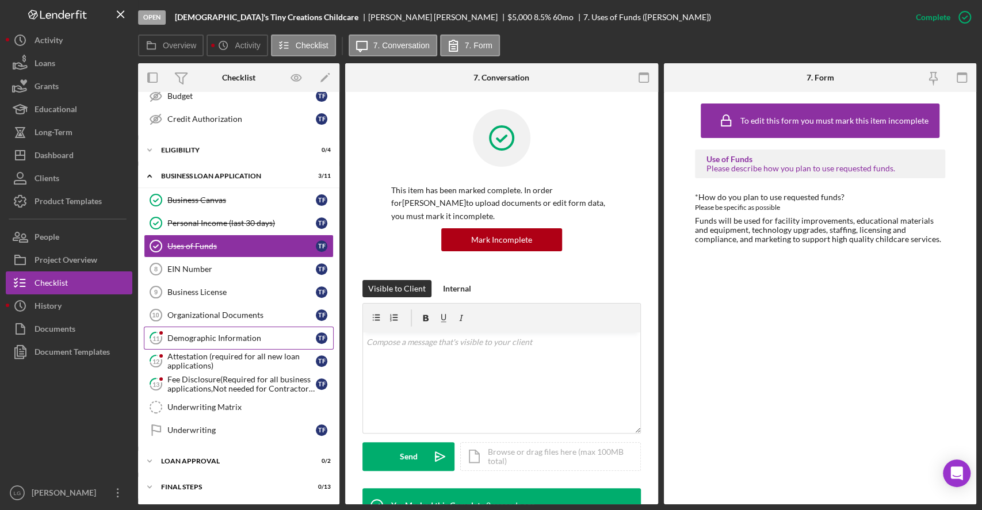
click at [206, 337] on div "Demographic Information" at bounding box center [241, 338] width 148 height 9
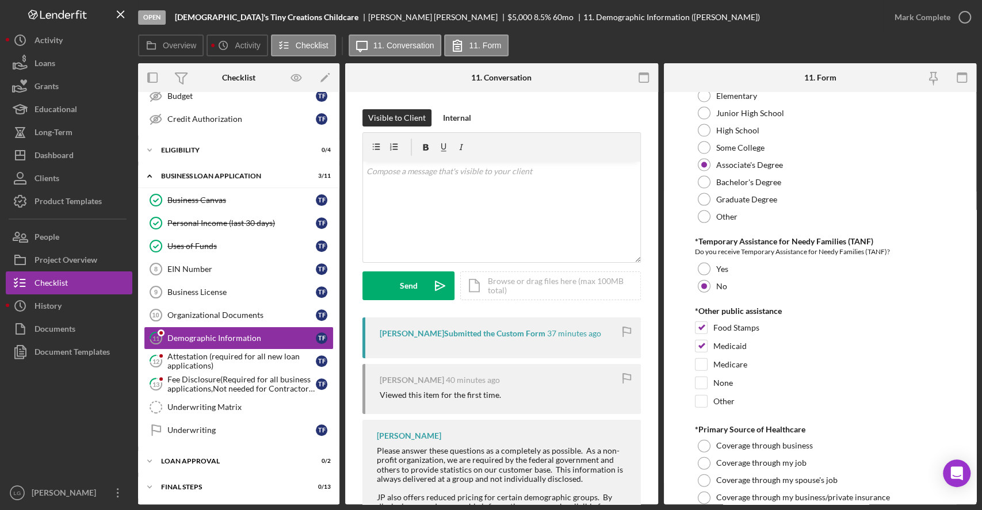
scroll to position [2296, 0]
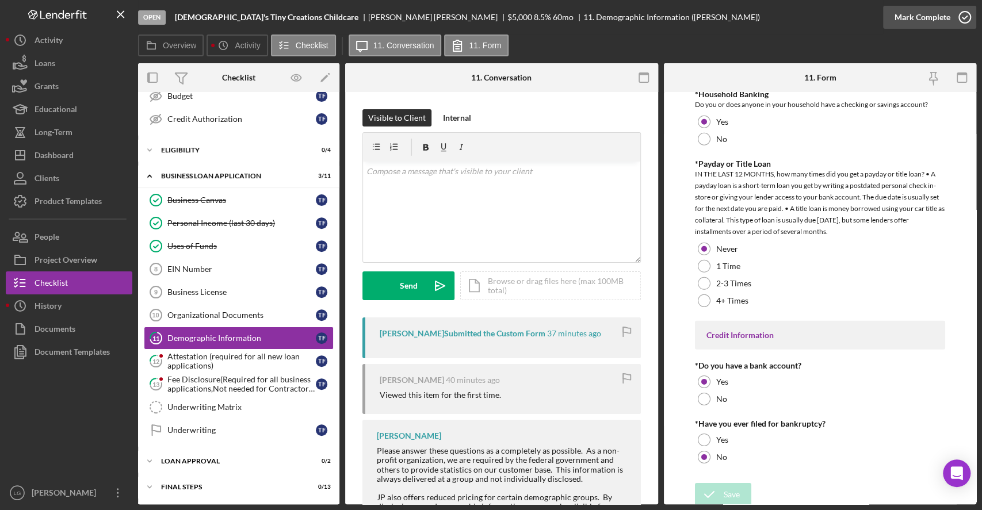
click at [931, 12] on div "Mark Complete" at bounding box center [923, 17] width 56 height 23
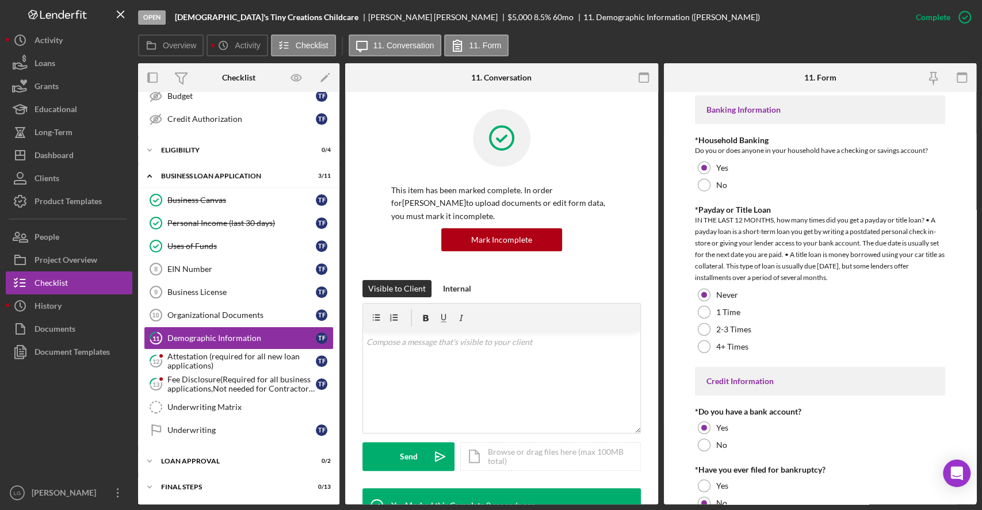
scroll to position [0, 0]
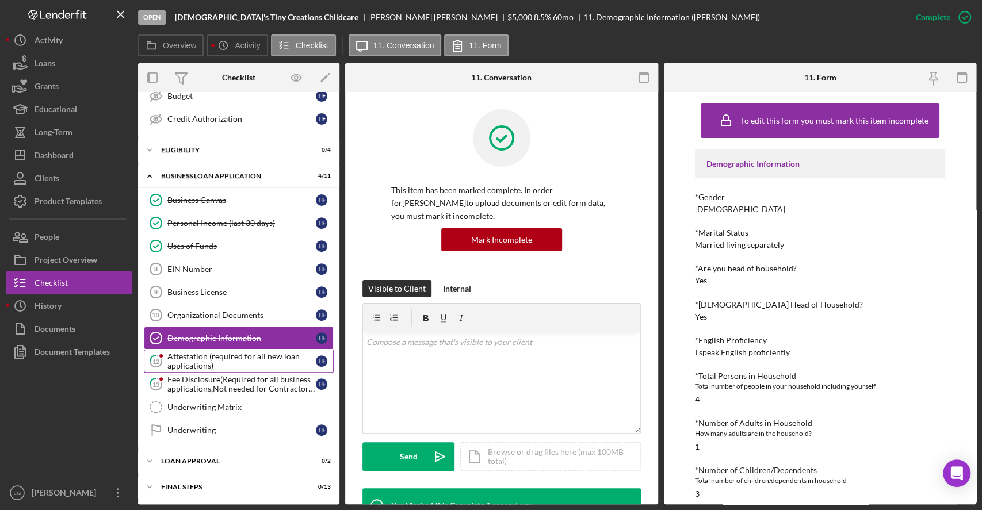
click at [261, 364] on div "Attestation (required for all new loan applications)" at bounding box center [241, 361] width 148 height 18
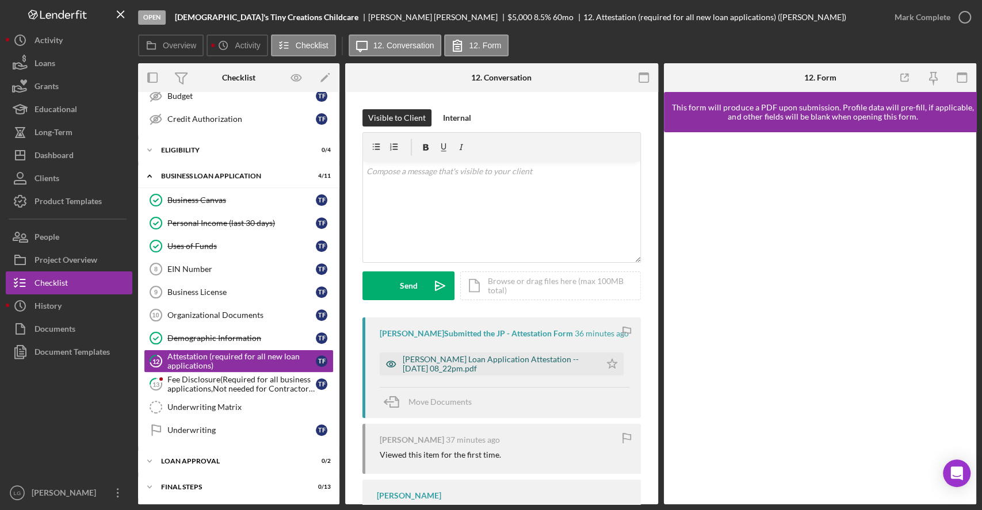
click at [529, 368] on div "[PERSON_NAME] Loan Application Attestation -- [DATE] 08_22pm.pdf" at bounding box center [499, 364] width 192 height 18
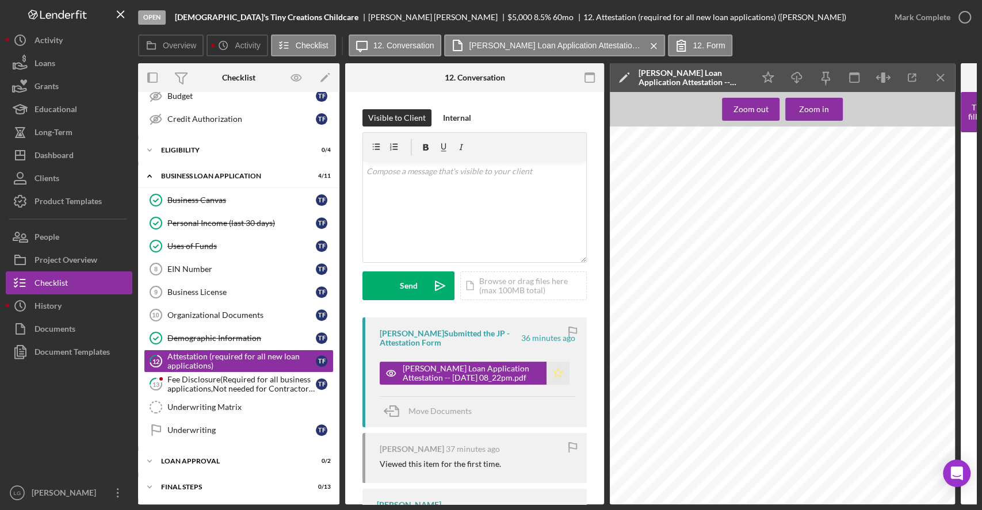
click at [547, 378] on icon "Icon/Star" at bounding box center [558, 373] width 23 height 23
click at [919, 14] on div "Mark Complete" at bounding box center [923, 17] width 56 height 23
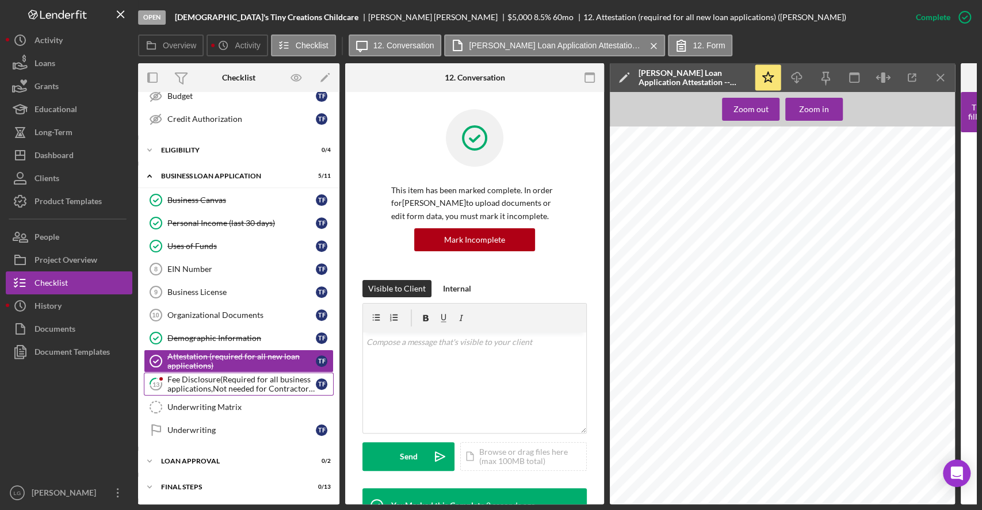
click at [200, 387] on div "Fee Disclosure(Required for all business applications,Not needed for Contractor…" at bounding box center [241, 384] width 148 height 18
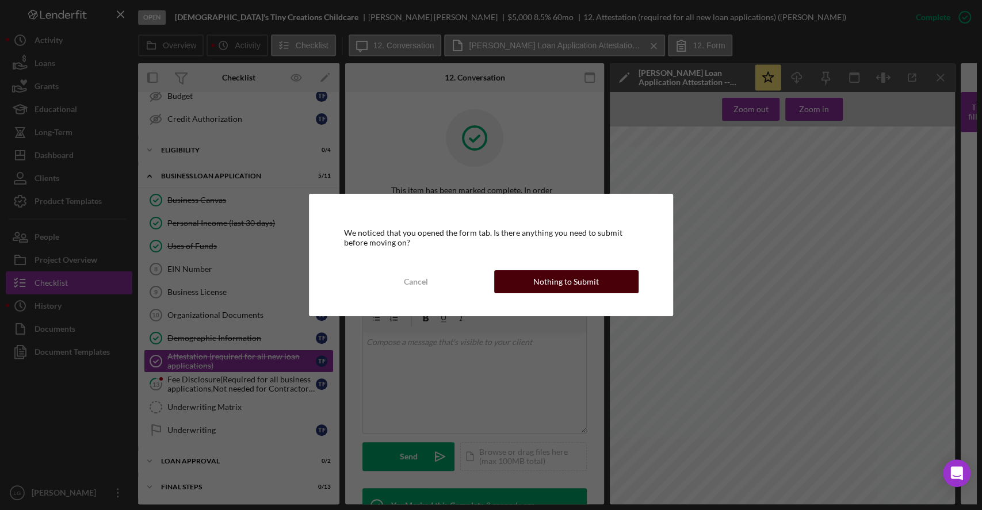
click at [578, 288] on div "Nothing to Submit" at bounding box center [566, 281] width 66 height 23
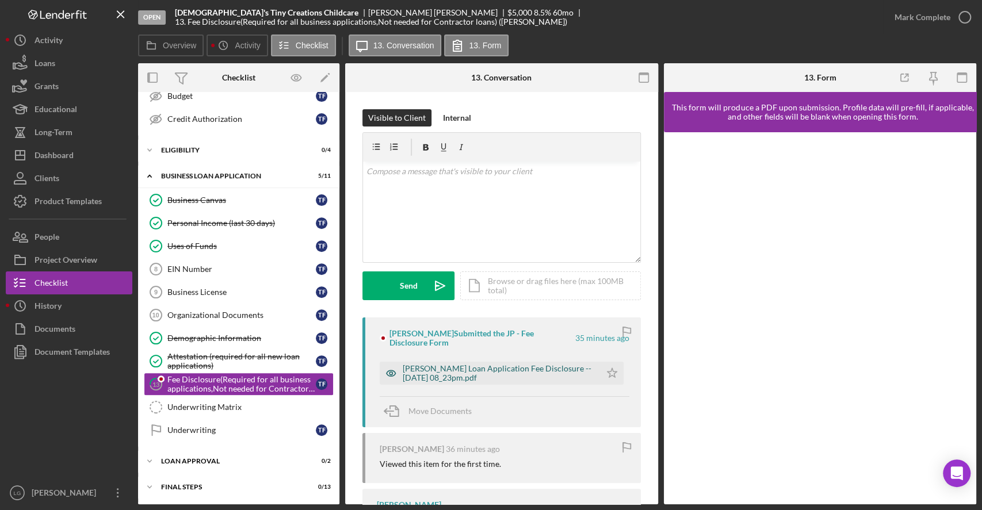
click at [528, 363] on div "[PERSON_NAME] Loan Application Fee Disclosure -- [DATE] 08_23pm.pdf" at bounding box center [490, 373] width 221 height 23
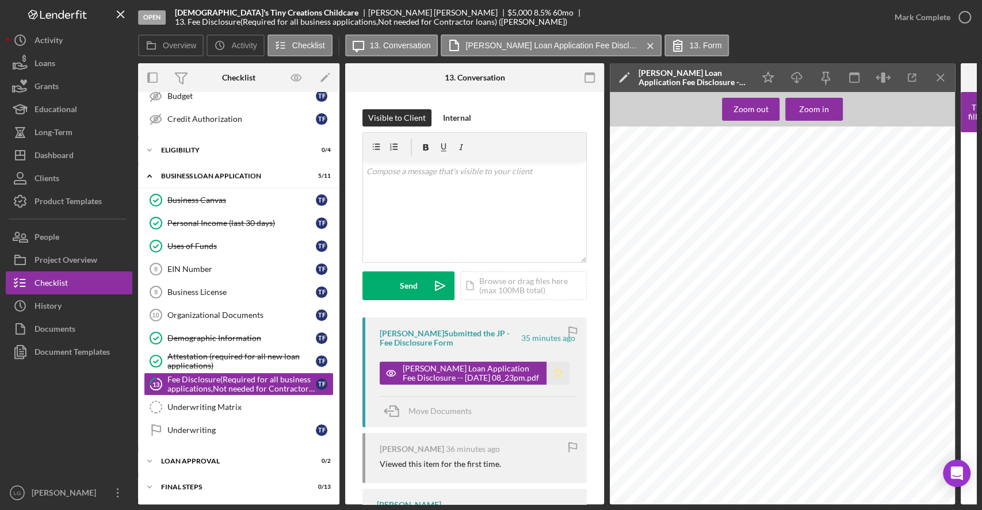
click at [554, 371] on icon "Icon/Star" at bounding box center [558, 373] width 23 height 23
click at [900, 28] on div "Mark Complete" at bounding box center [923, 17] width 56 height 23
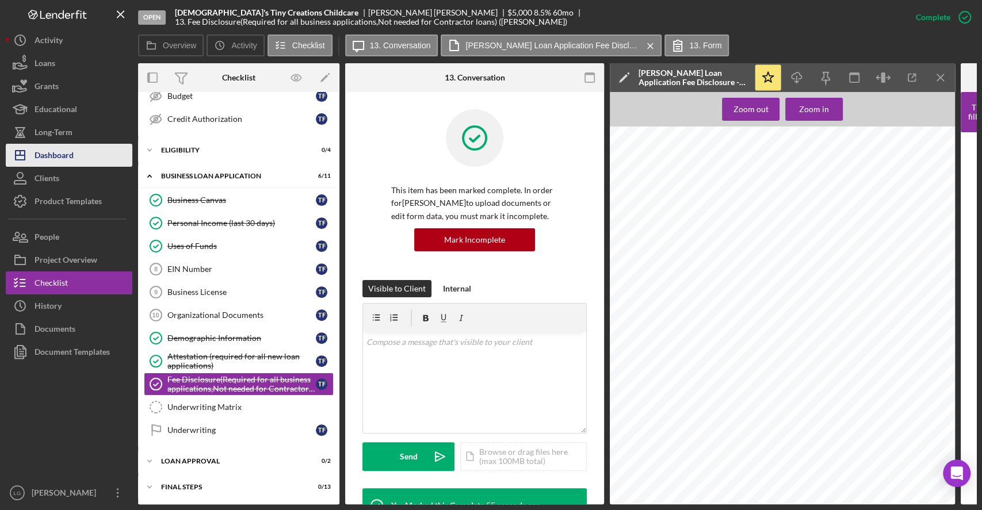
click at [58, 155] on div "Dashboard" at bounding box center [54, 157] width 39 height 26
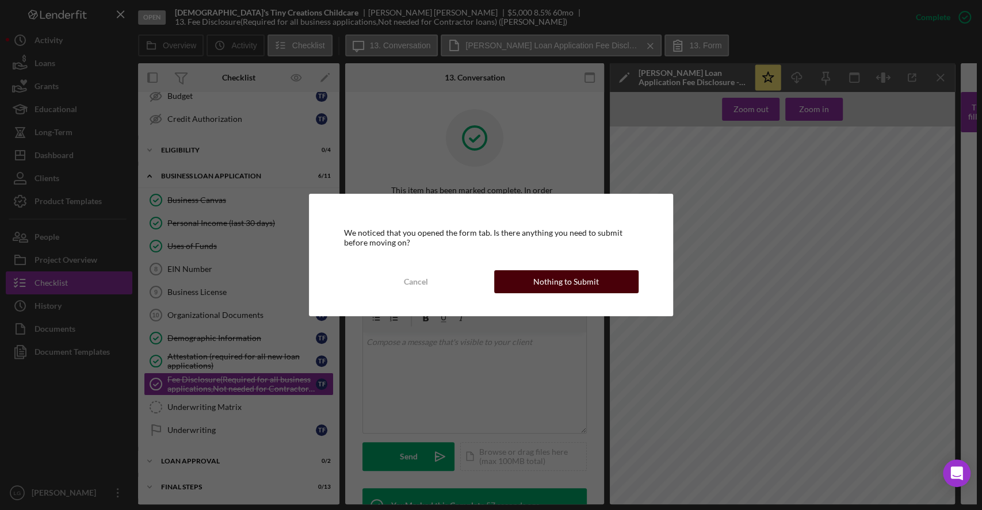
click at [570, 288] on div "Nothing to Submit" at bounding box center [566, 281] width 66 height 23
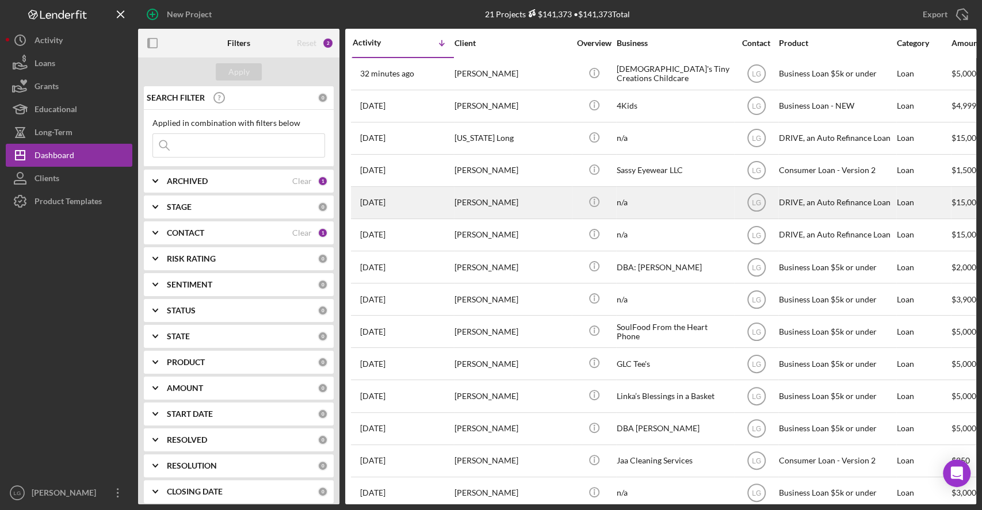
click at [697, 193] on div "n/a" at bounding box center [674, 203] width 115 height 30
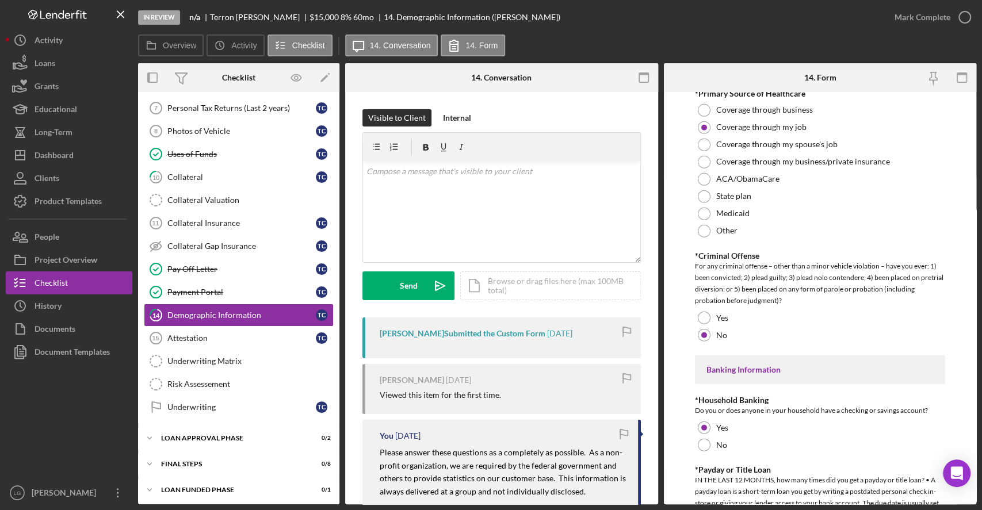
scroll to position [1984, 0]
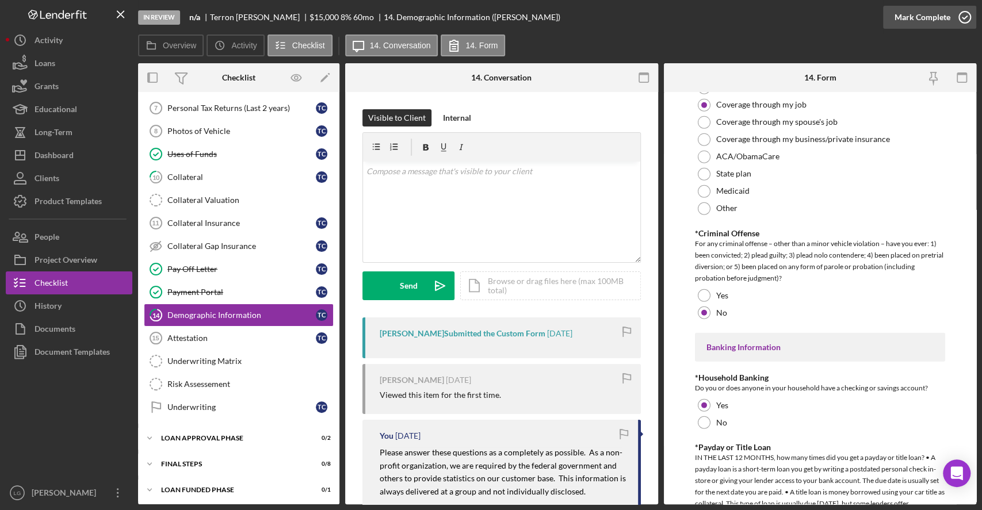
click at [894, 25] on button "Mark Complete" at bounding box center [929, 17] width 93 height 23
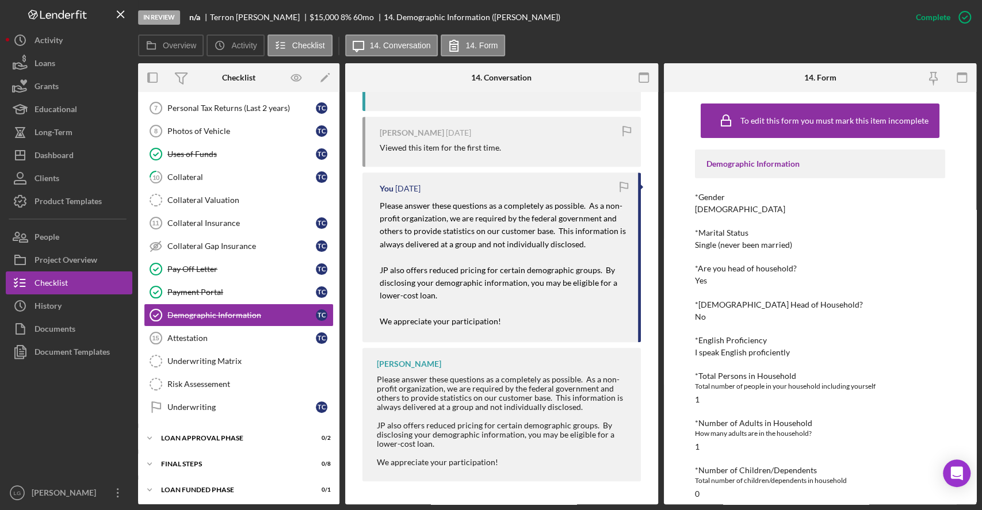
scroll to position [990, 0]
